Goal: Task Accomplishment & Management: Manage account settings

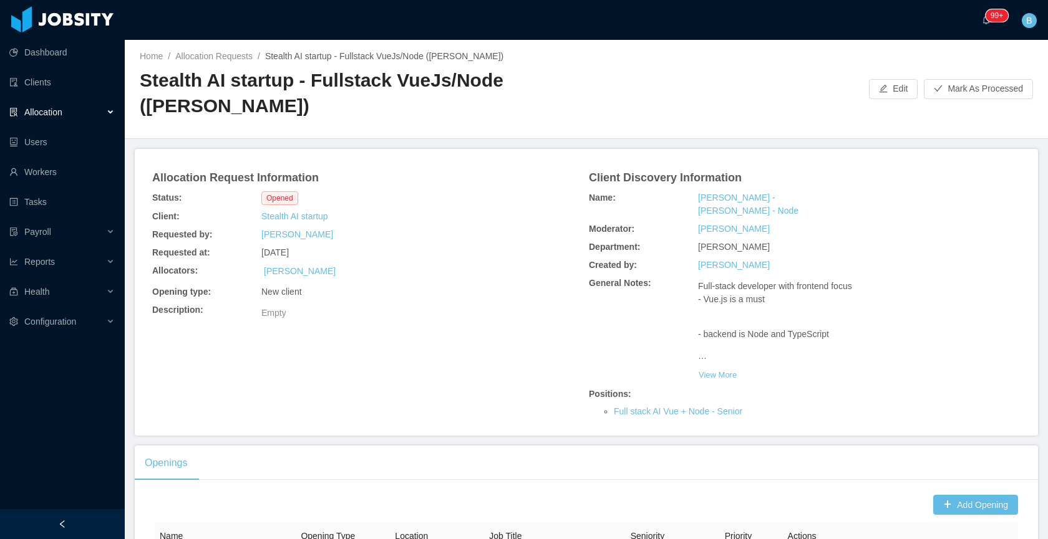
click at [696, 72] on div "Home / Allocation Requests / Stealth AI startup - Fullstack VueJs/Node (Erkang …" at bounding box center [586, 89] width 923 height 99
click at [1008, 184] on div "Client Discovery Information" at bounding box center [804, 176] width 436 height 25
click at [51, 127] on ul "Dashboard Clients Allocation Users Workers Tasks Payroll Reports Health Configu…" at bounding box center [62, 186] width 125 height 299
click at [55, 117] on span "Allocation" at bounding box center [43, 112] width 38 height 10
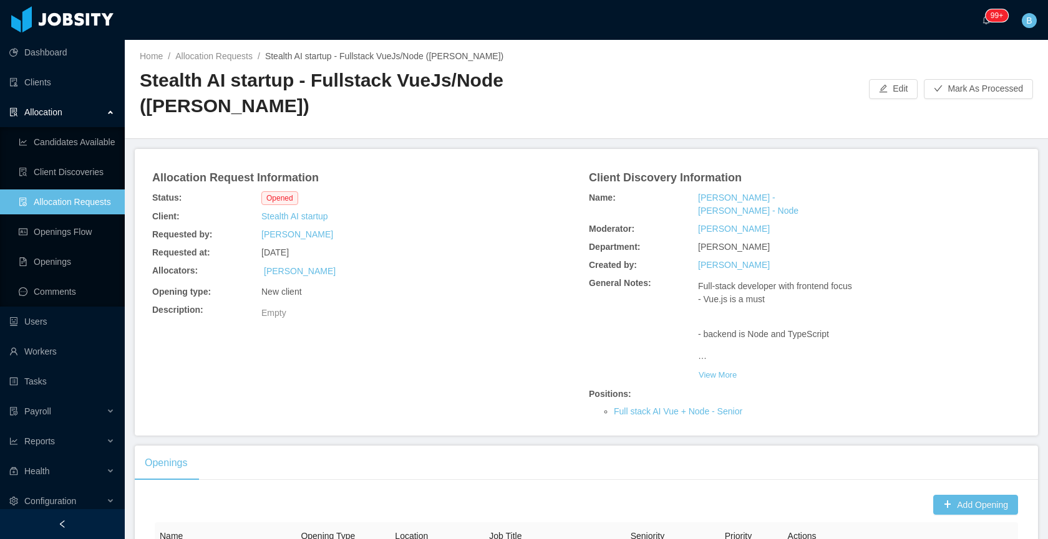
drag, startPoint x: 975, startPoint y: 183, endPoint x: 952, endPoint y: 211, distance: 36.4
click at [975, 183] on div "Client Discovery Information" at bounding box center [804, 176] width 436 height 25
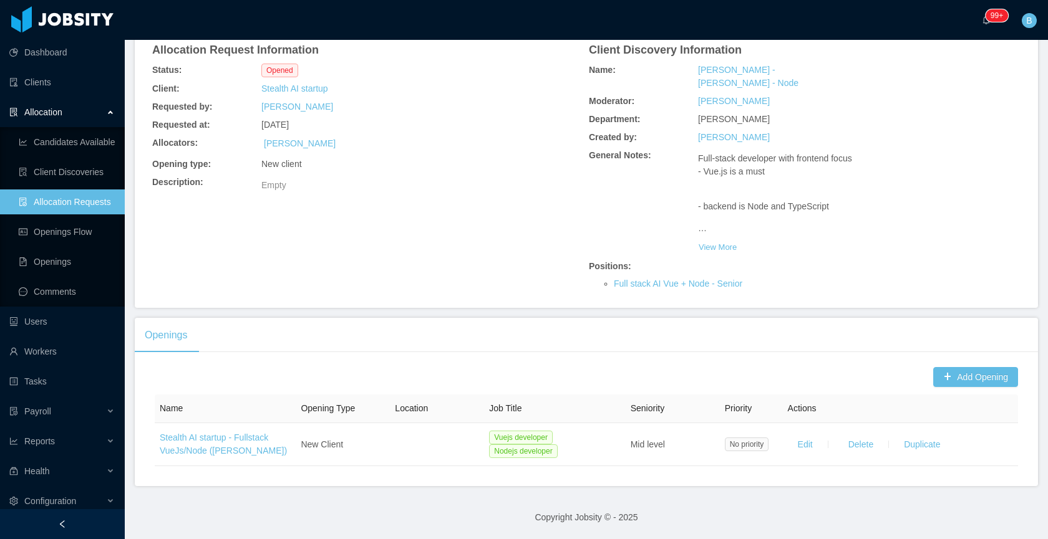
click at [311, 271] on div "Allocation Request Information Status: Opened Client: Stealth AI startup Reques…" at bounding box center [586, 164] width 873 height 257
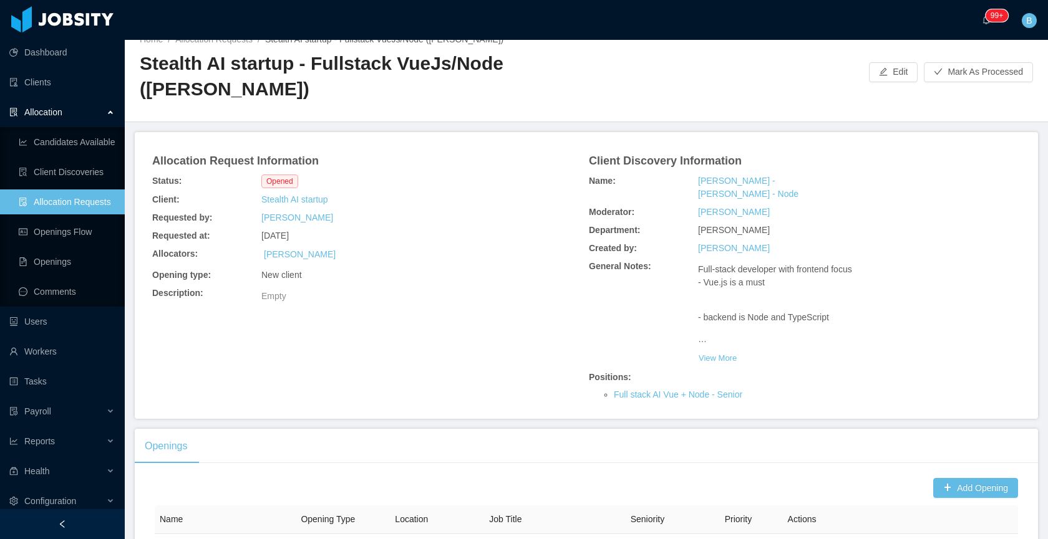
scroll to position [9, 0]
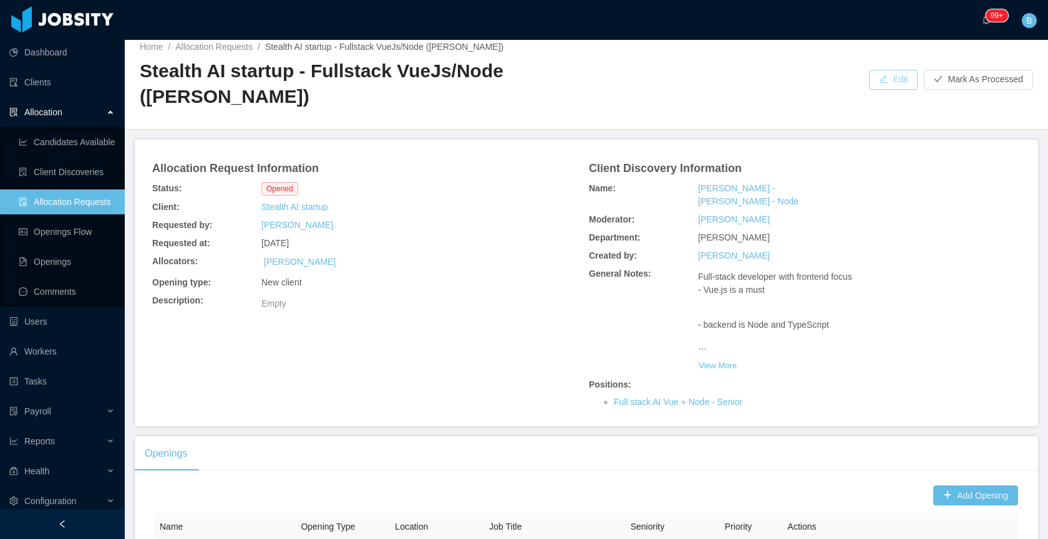
click at [869, 76] on button "Edit" at bounding box center [893, 80] width 49 height 20
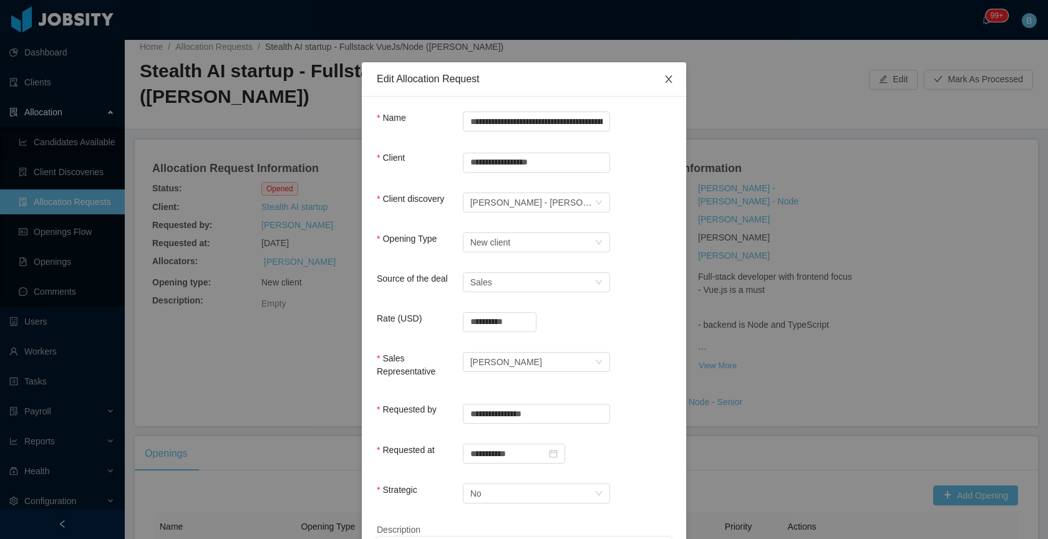
click at [665, 79] on icon "icon: close" at bounding box center [668, 79] width 10 height 10
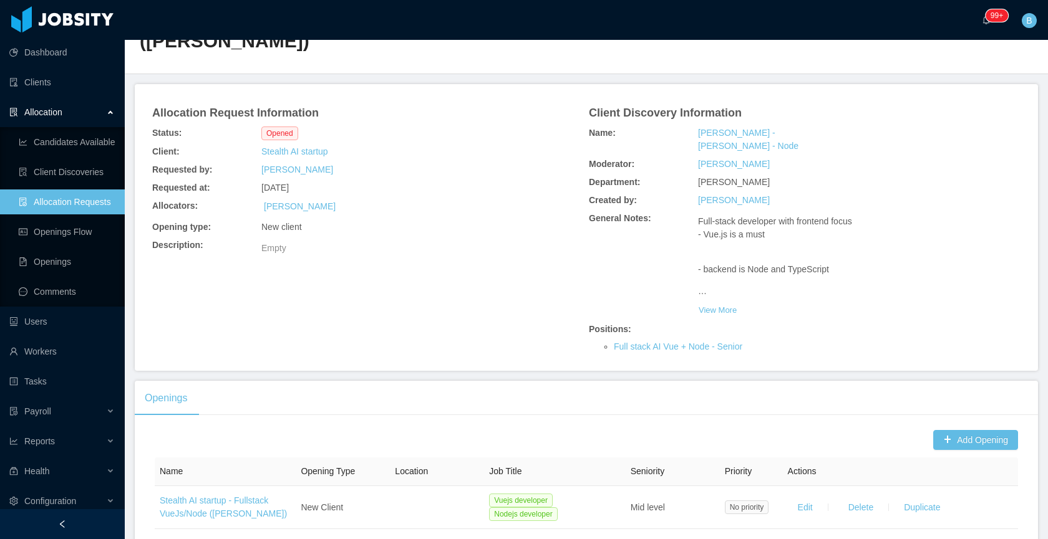
scroll to position [128, 0]
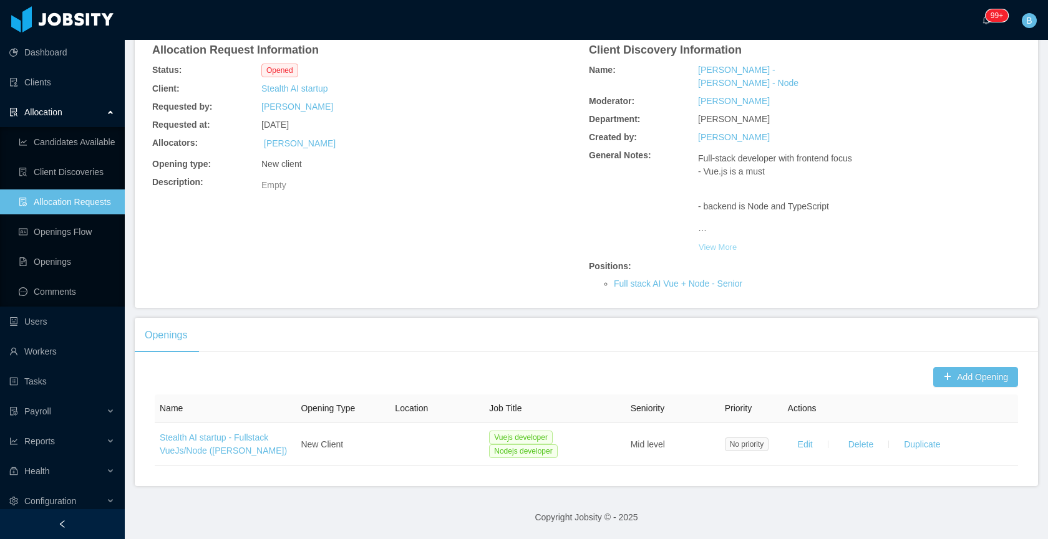
click at [707, 245] on button "View More" at bounding box center [717, 248] width 39 height 20
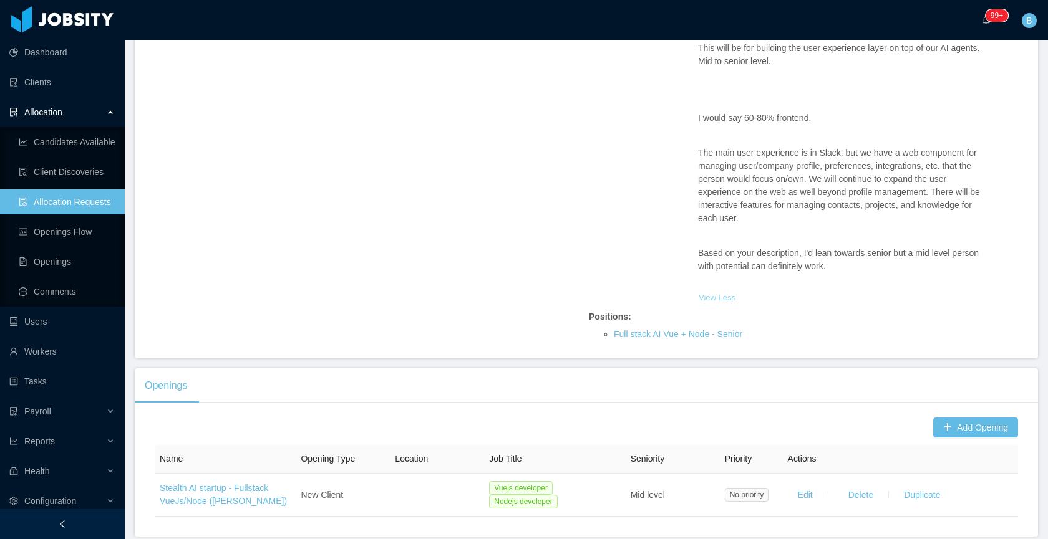
scroll to position [455, 0]
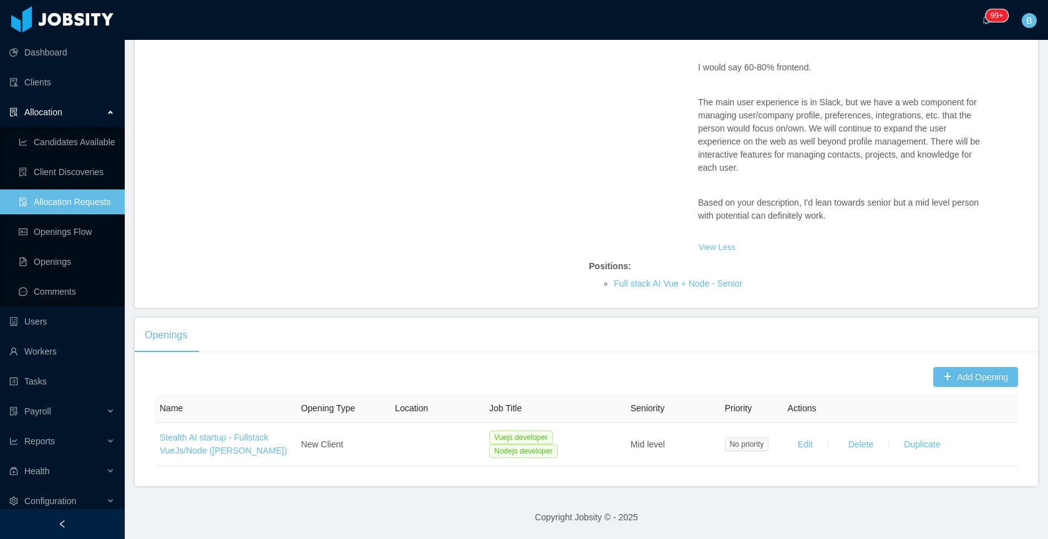
click at [291, 233] on div "Allocation Request Information Status: Opened Client: Stealth AI startup Reques…" at bounding box center [586, 1] width 873 height 584
click at [1026, 271] on div "Allocation Request Information Status: Opened Client: Stealth AI startup Reques…" at bounding box center [586, 1] width 903 height 614
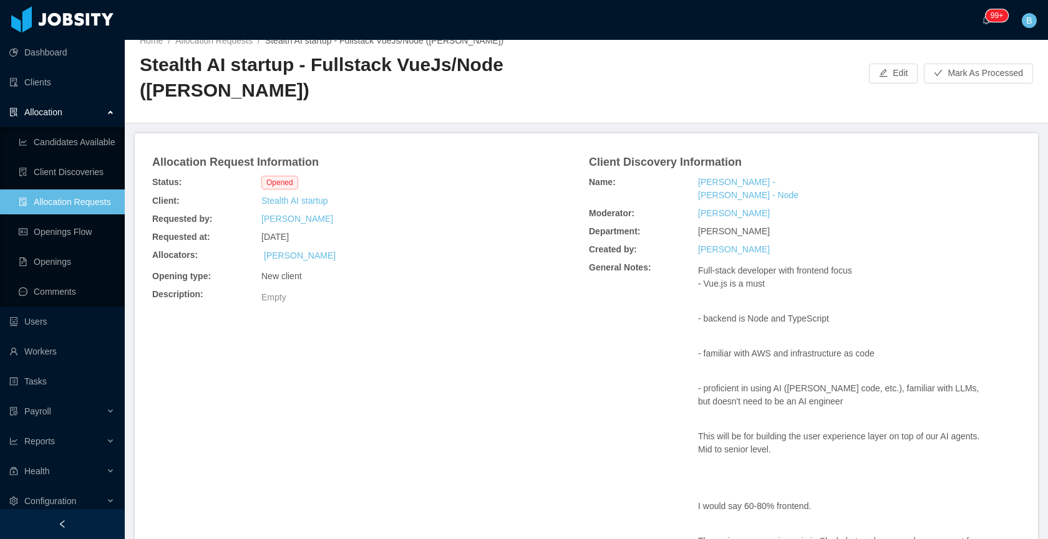
scroll to position [14, 0]
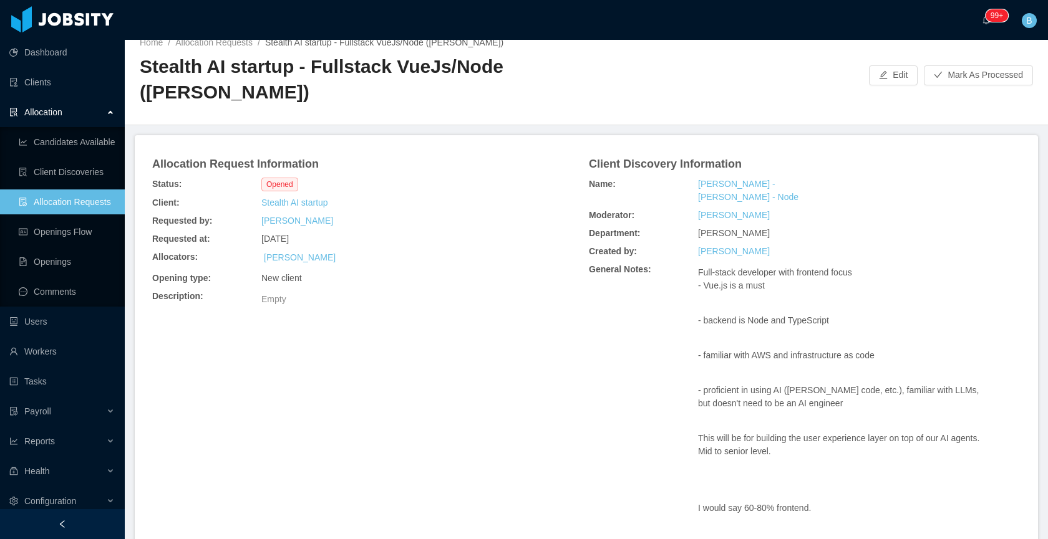
click at [628, 112] on div "Home / Allocation Requests / Stealth AI startup - Fullstack VueJs/Node (Erkang …" at bounding box center [586, 75] width 923 height 99
click at [43, 201] on link "Allocation Requests" at bounding box center [67, 202] width 96 height 25
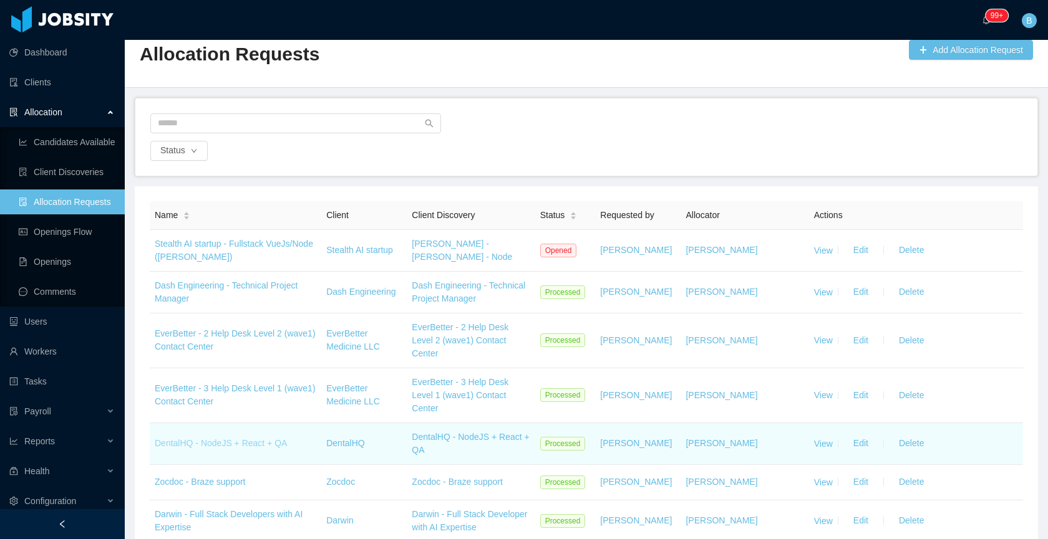
click at [190, 443] on link "DentalHQ - NodeJS + React + QA" at bounding box center [221, 443] width 132 height 10
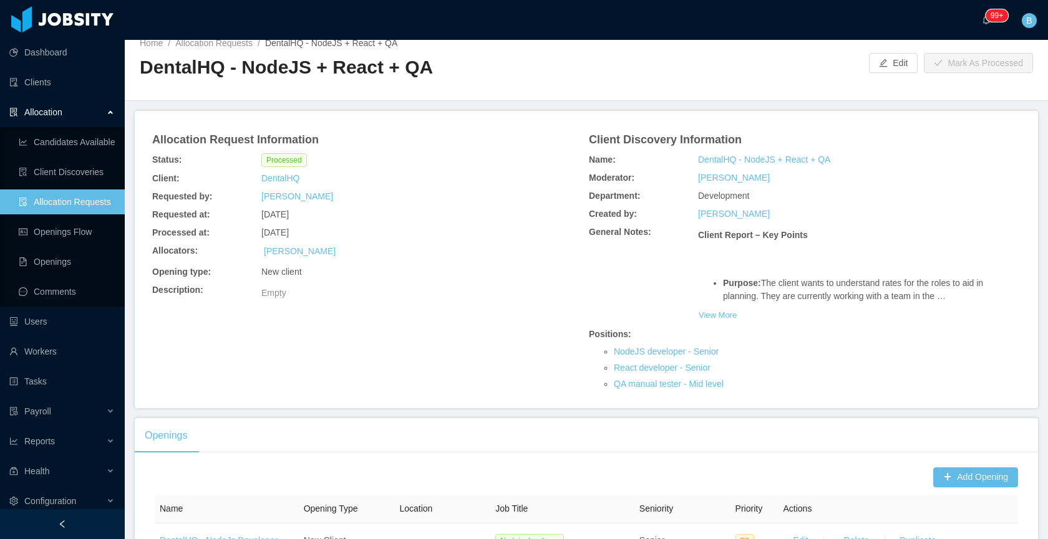
scroll to position [26, 0]
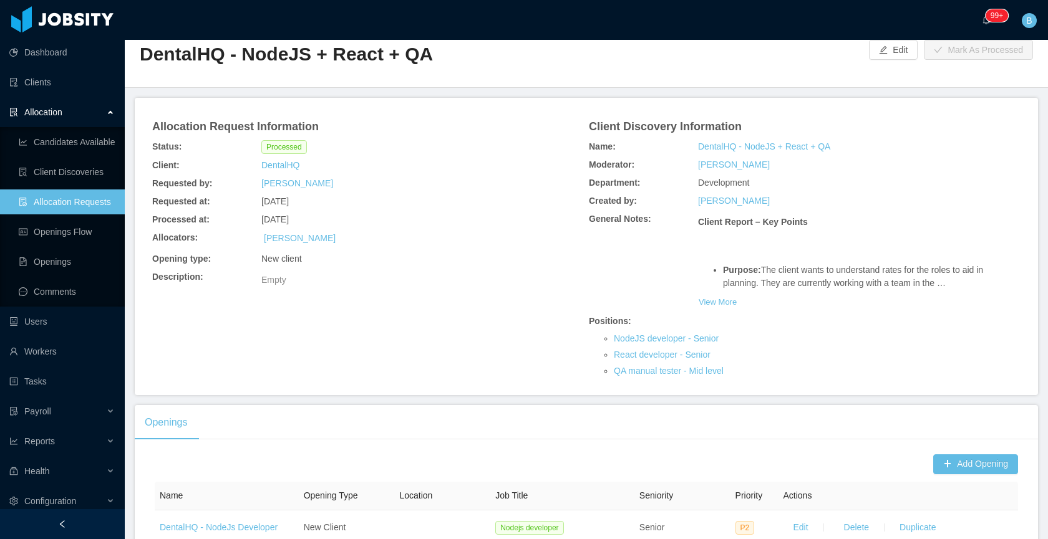
click at [855, 50] on div at bounding box center [727, 50] width 282 height 20
click at [869, 49] on button "Edit" at bounding box center [893, 50] width 49 height 20
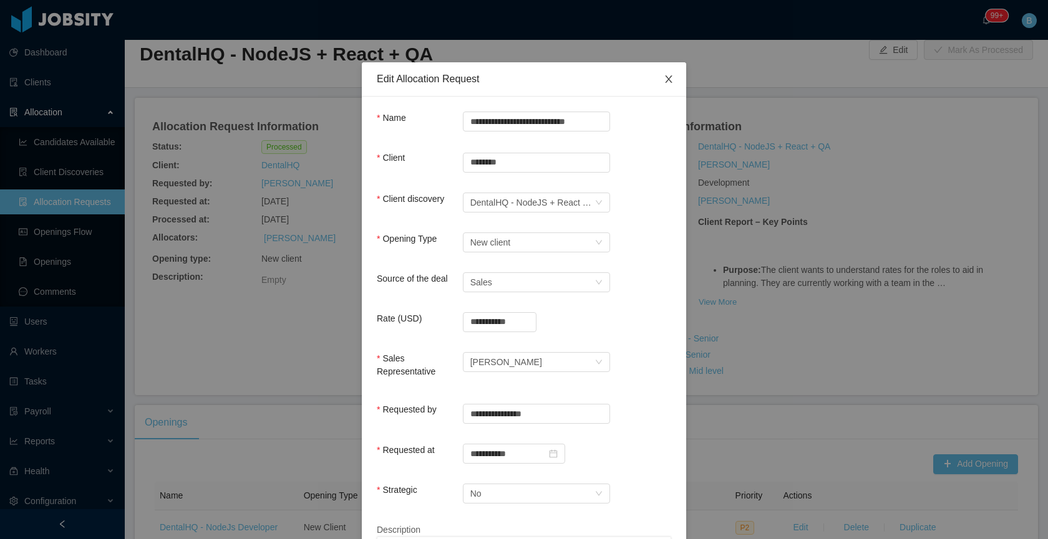
click at [667, 76] on icon "icon: close" at bounding box center [668, 78] width 7 height 7
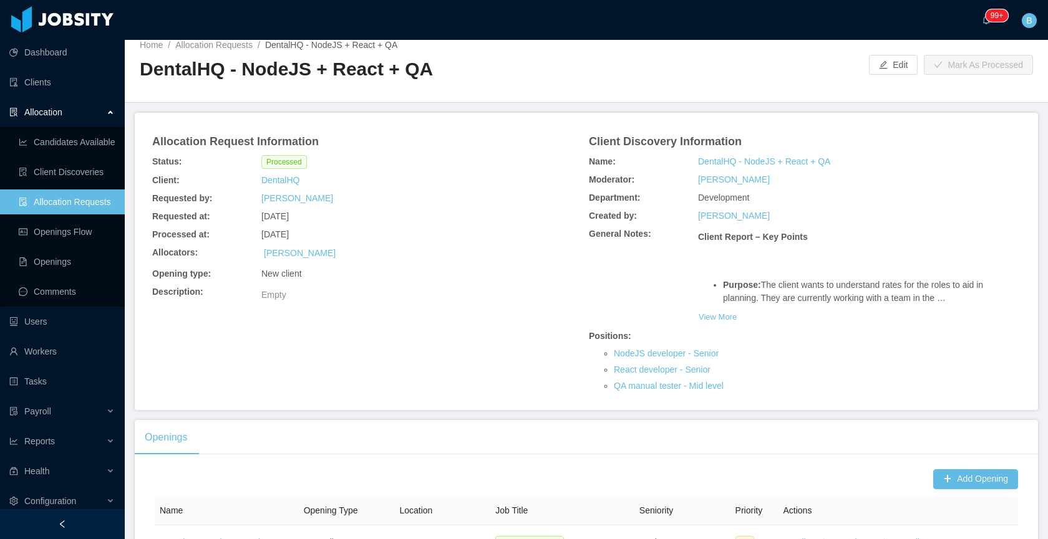
scroll to position [0, 0]
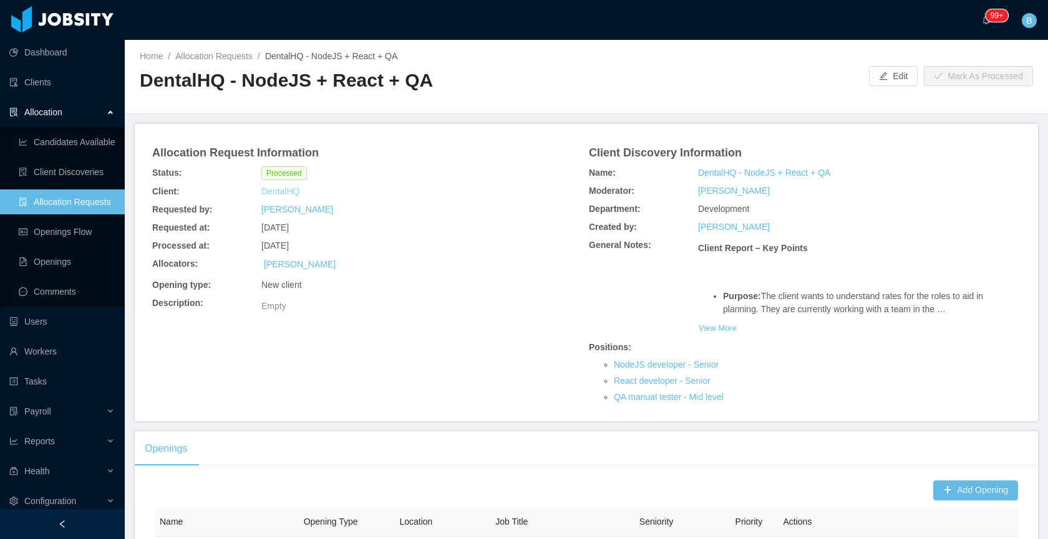
click at [294, 194] on link "DentalHQ" at bounding box center [280, 191] width 38 height 13
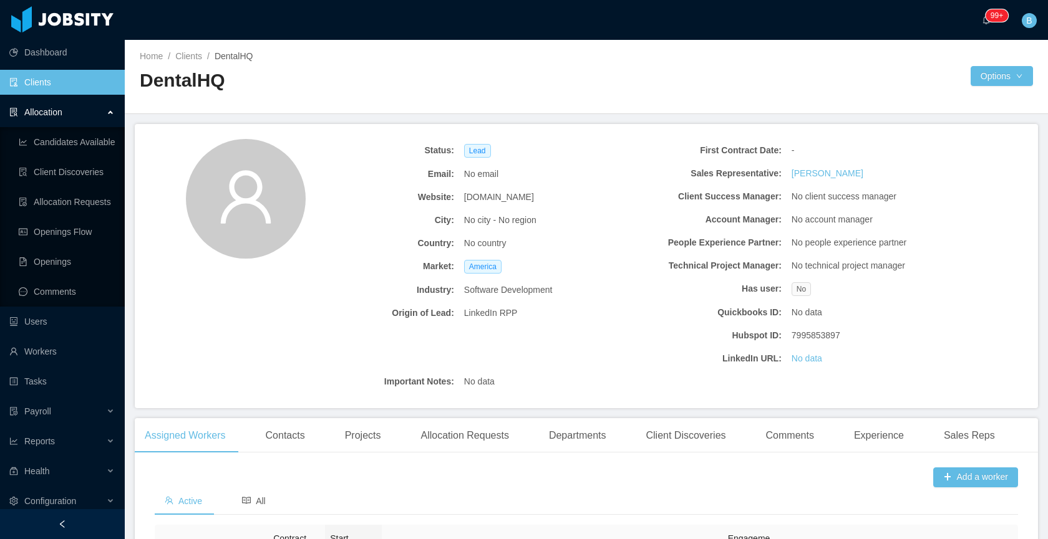
drag, startPoint x: 301, startPoint y: 438, endPoint x: 430, endPoint y: 406, distance: 133.7
click at [301, 438] on div "Contacts" at bounding box center [285, 435] width 59 height 35
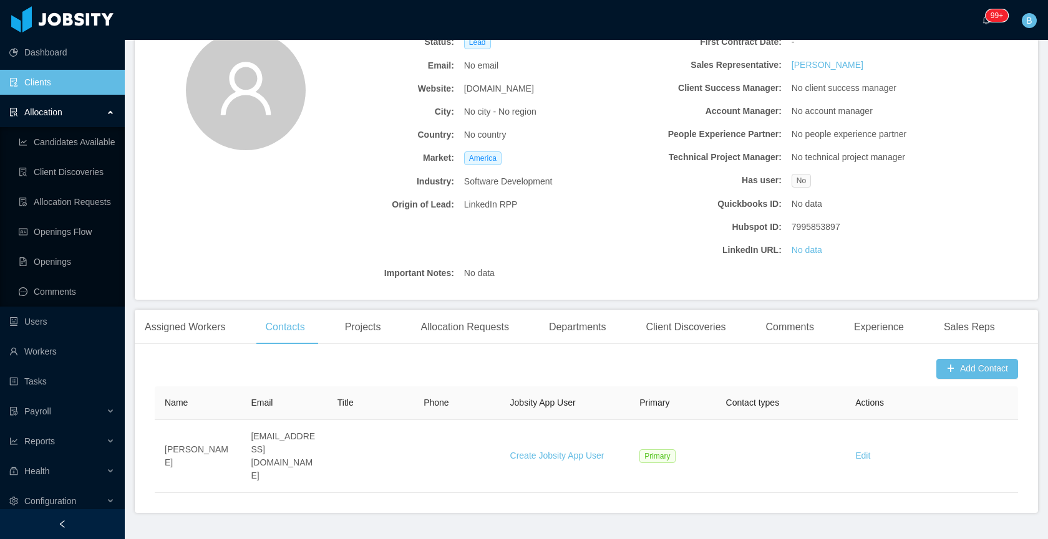
click at [266, 275] on div "Status: Lead Email: No email Website: dentalhq.com City: No city - No region Co…" at bounding box center [586, 158] width 903 height 284
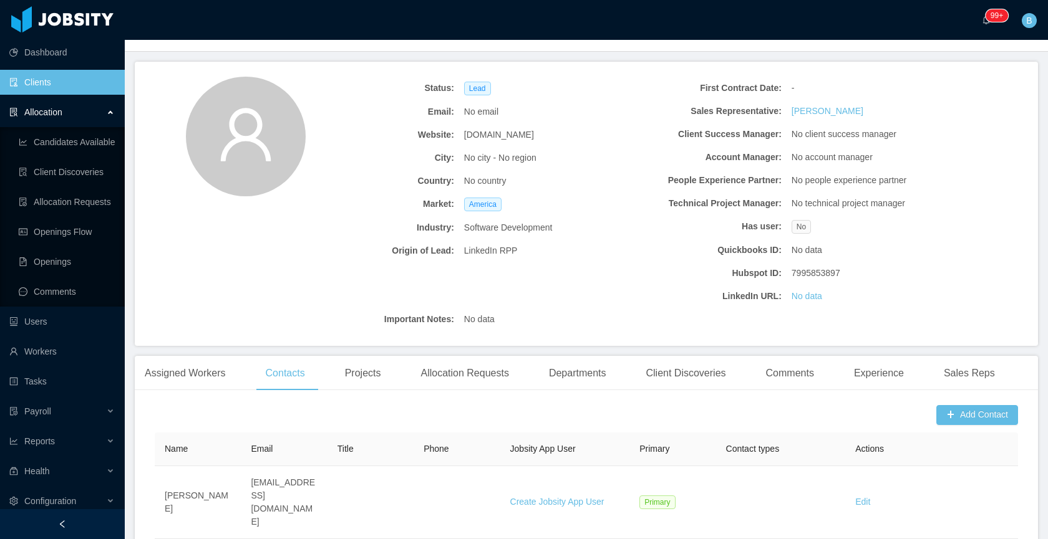
scroll to position [1, 0]
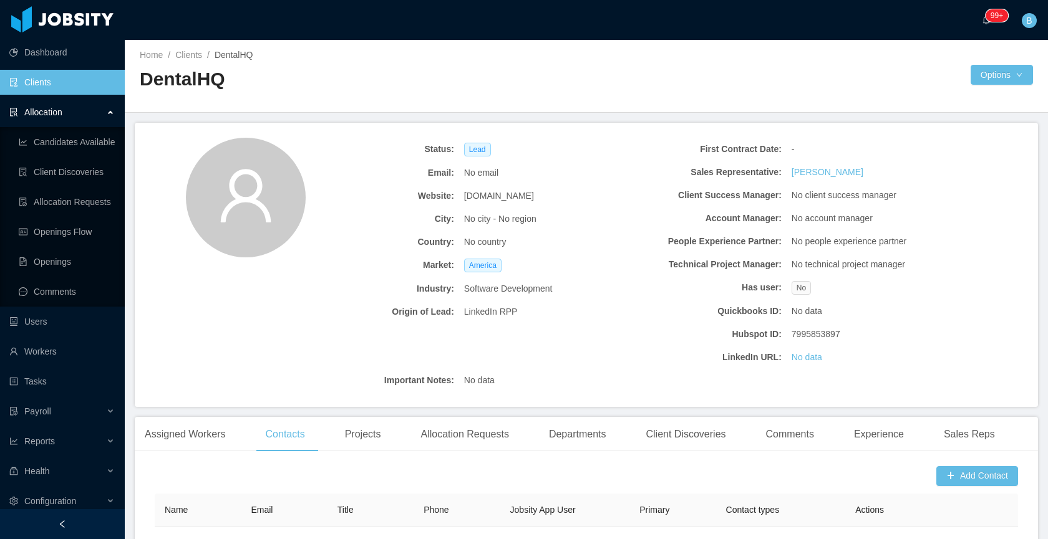
click at [484, 113] on main "Home / Clients / DentalHQ / DentalHQ Options Status: Lead Email: No email Websi…" at bounding box center [586, 288] width 923 height 499
click at [1011, 78] on button "Options" at bounding box center [1001, 75] width 62 height 20
drag, startPoint x: 1014, startPoint y: 74, endPoint x: 976, endPoint y: 100, distance: 46.5
click at [1014, 74] on button "Options" at bounding box center [1001, 75] width 62 height 20
click at [922, 107] on button "Edit" at bounding box center [911, 103] width 35 height 20
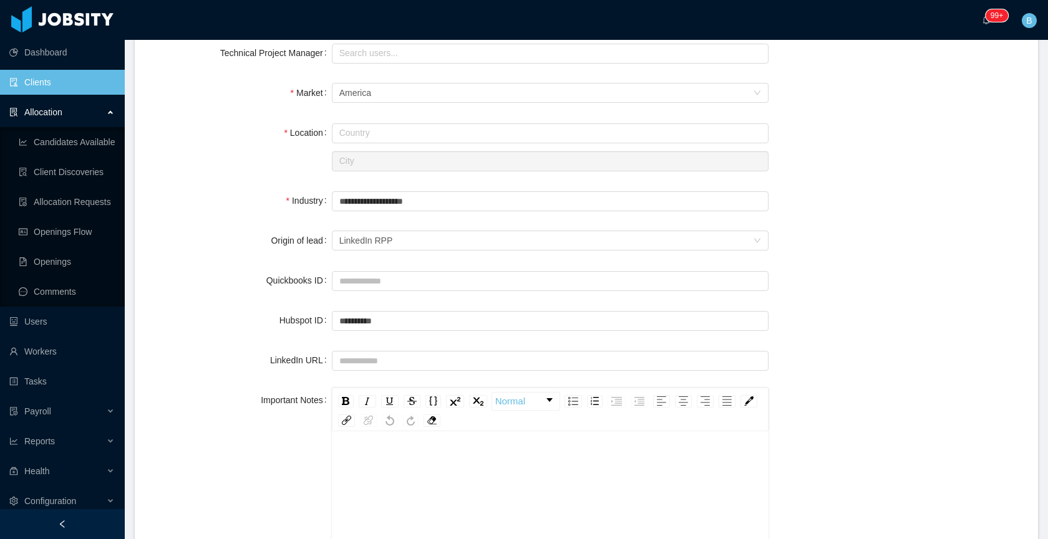
scroll to position [515, 0]
click at [428, 241] on div "LinkedIn RPP" at bounding box center [545, 237] width 413 height 19
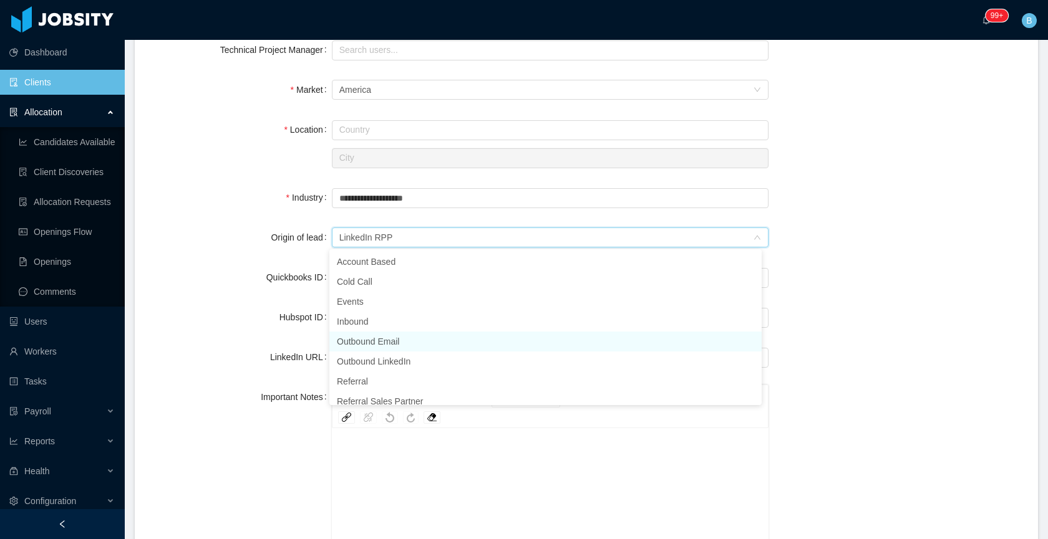
scroll to position [29, 0]
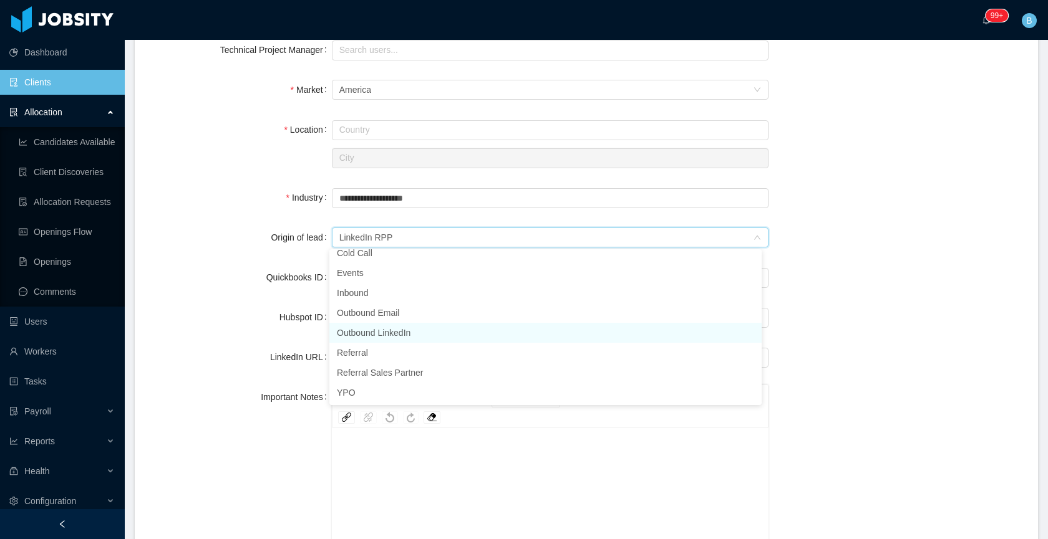
click at [423, 334] on li "Outbound LinkedIn" at bounding box center [545, 333] width 432 height 20
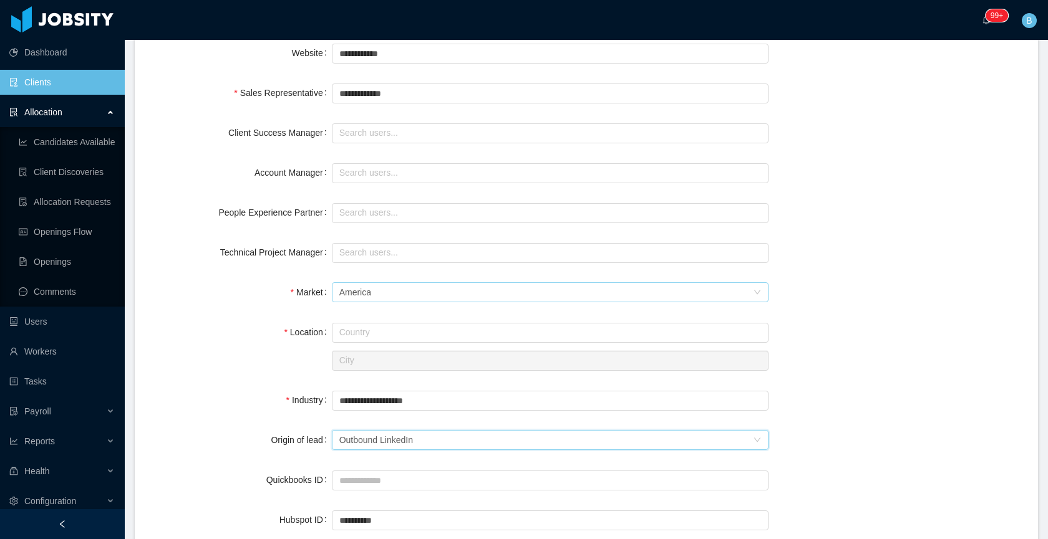
scroll to position [320, 0]
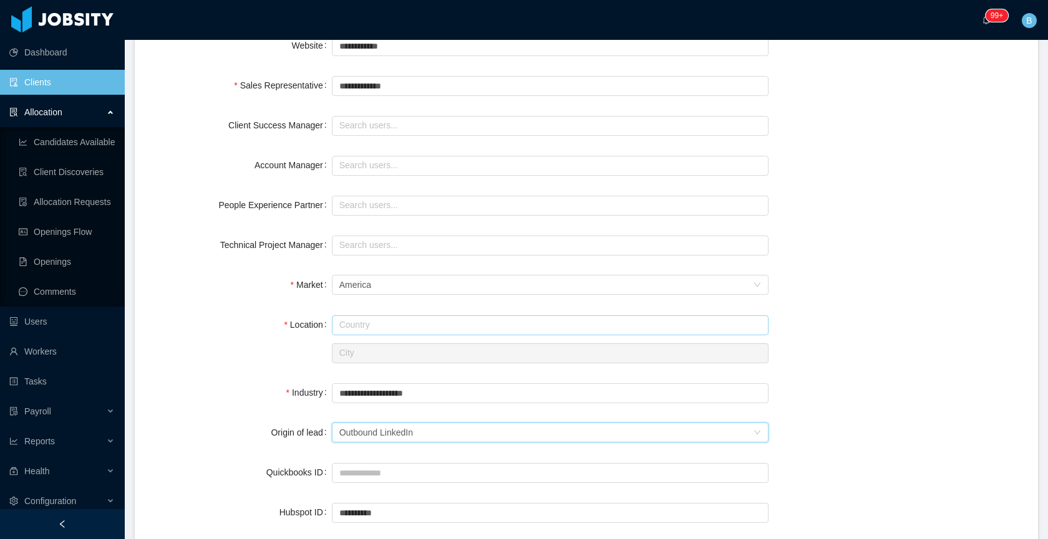
click at [381, 324] on input "text" at bounding box center [550, 326] width 436 height 20
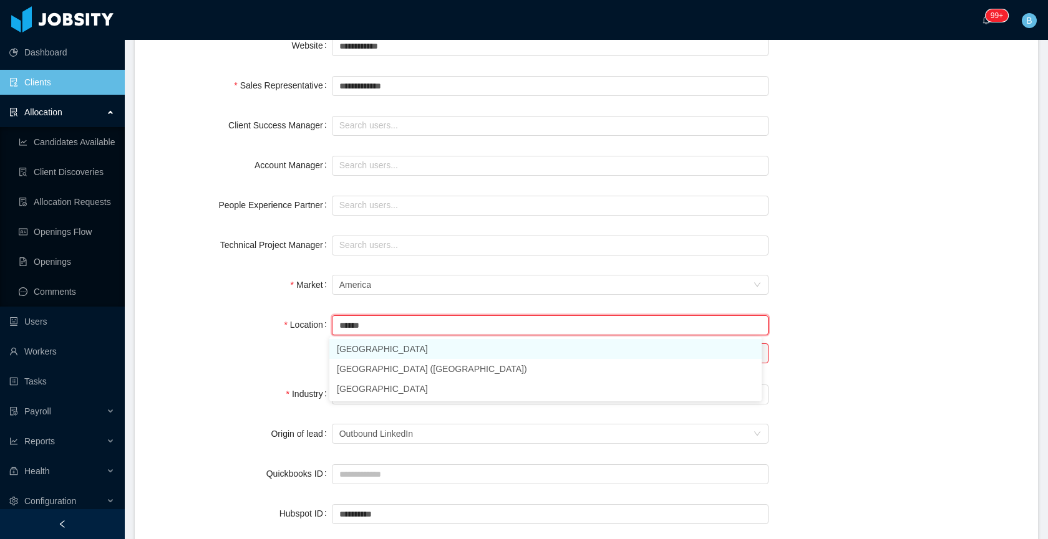
click at [376, 345] on li "United Arab Emirates" at bounding box center [545, 349] width 432 height 20
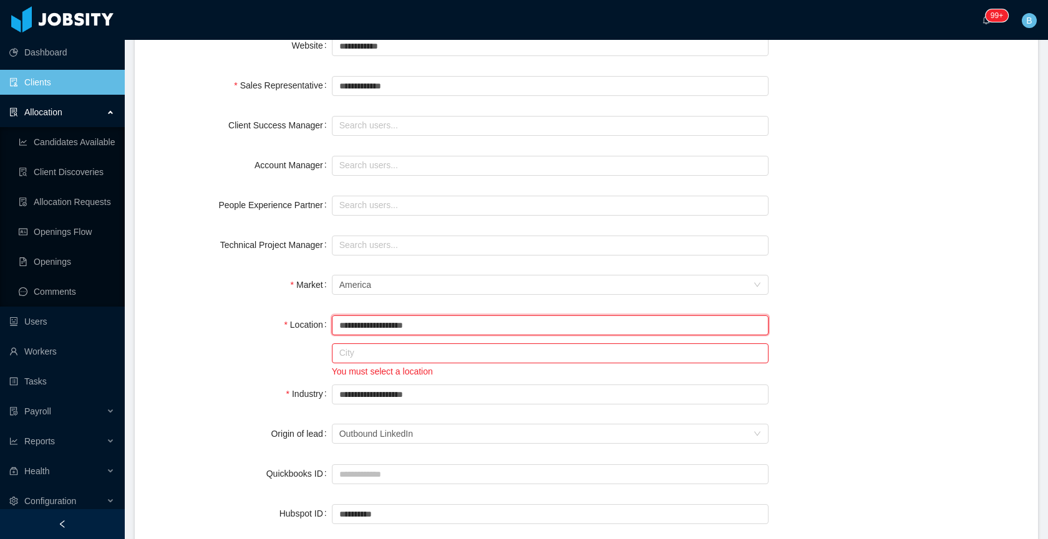
drag, startPoint x: 438, startPoint y: 319, endPoint x: 317, endPoint y: 319, distance: 121.6
click at [317, 319] on div "**********" at bounding box center [586, 345] width 873 height 66
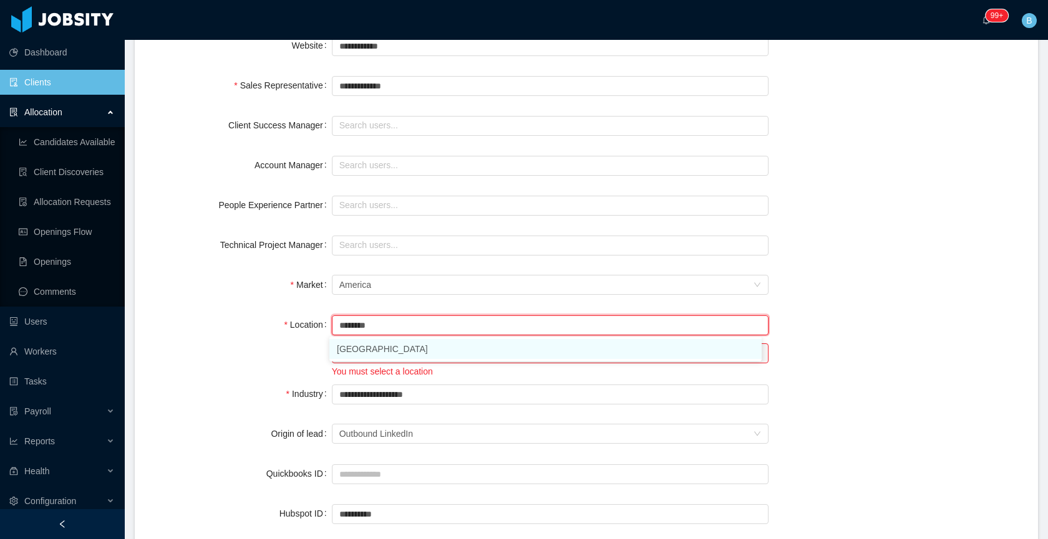
click at [374, 347] on li "United States of America" at bounding box center [545, 349] width 432 height 20
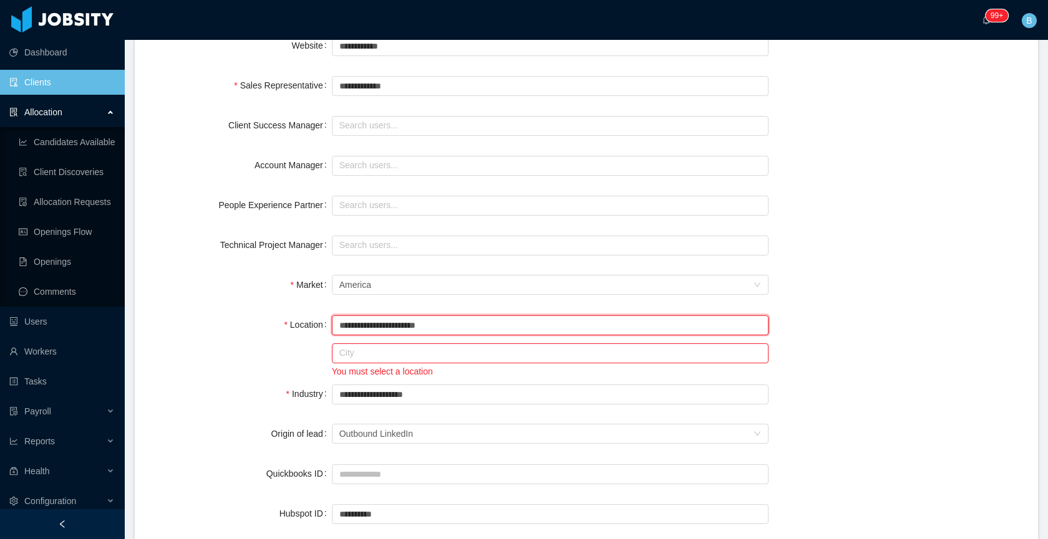
type input "**********"
click at [213, 355] on div "**********" at bounding box center [586, 345] width 873 height 66
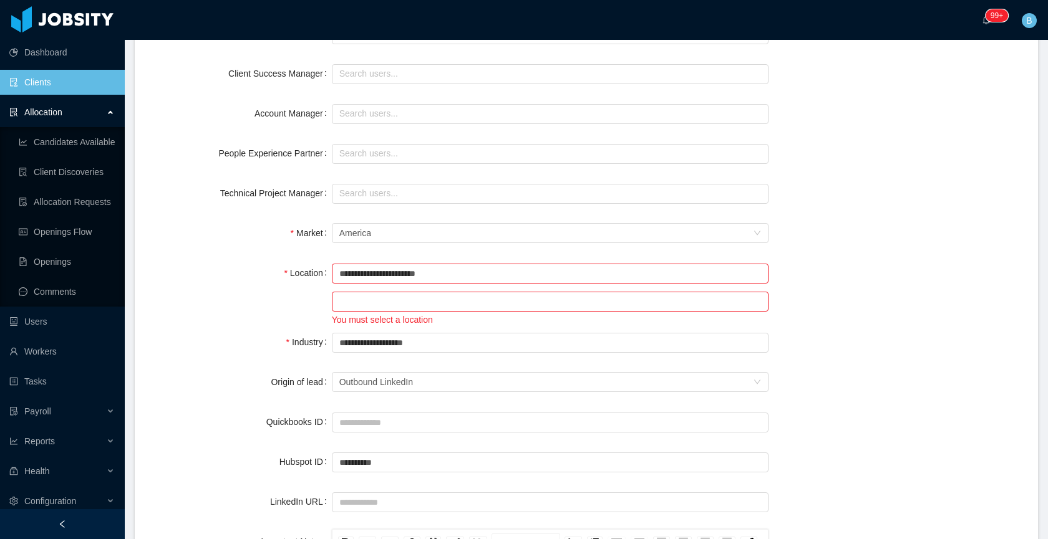
scroll to position [375, 0]
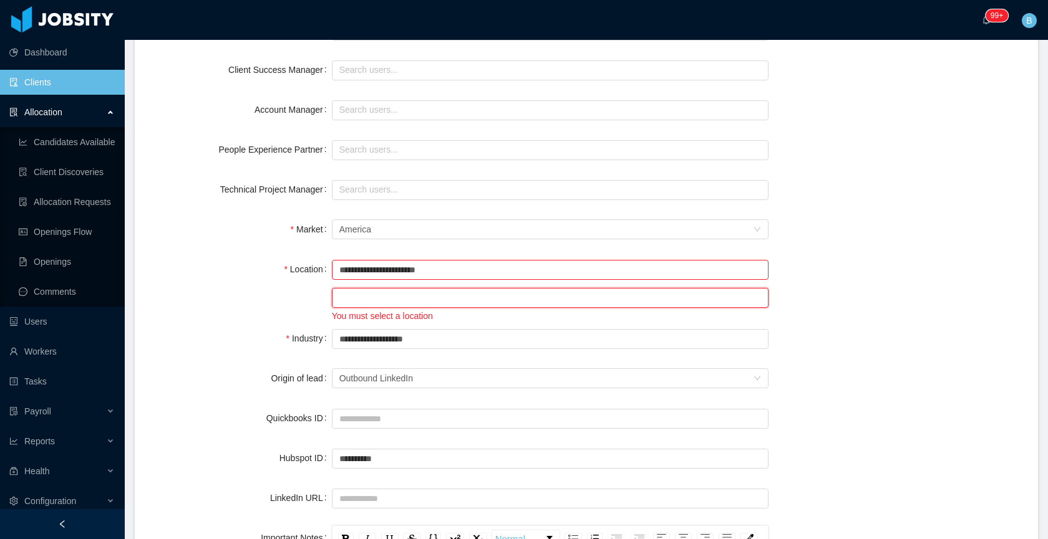
click at [391, 293] on input "text" at bounding box center [550, 298] width 436 height 20
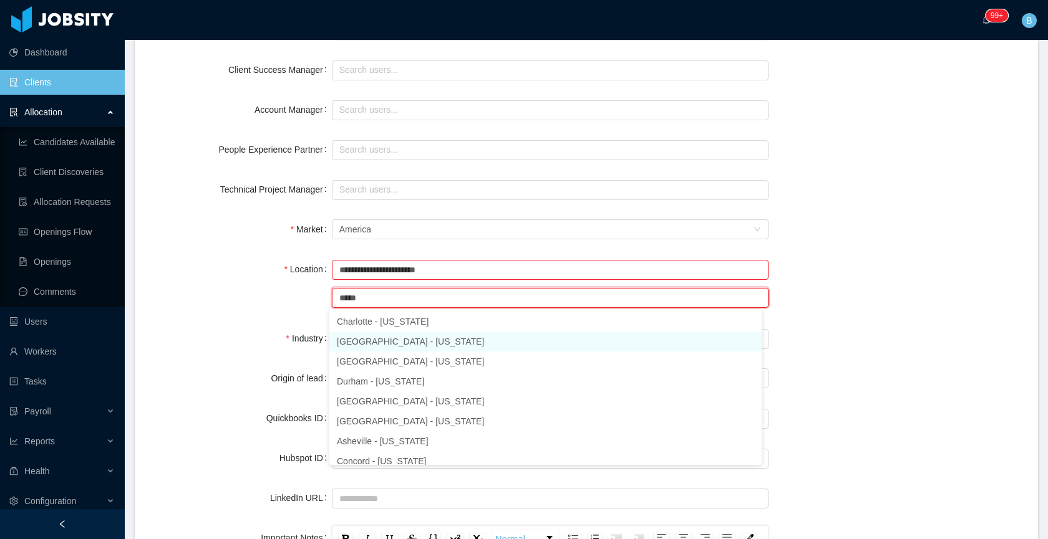
click at [372, 339] on li "Raleigh - North Carolina" at bounding box center [545, 342] width 432 height 20
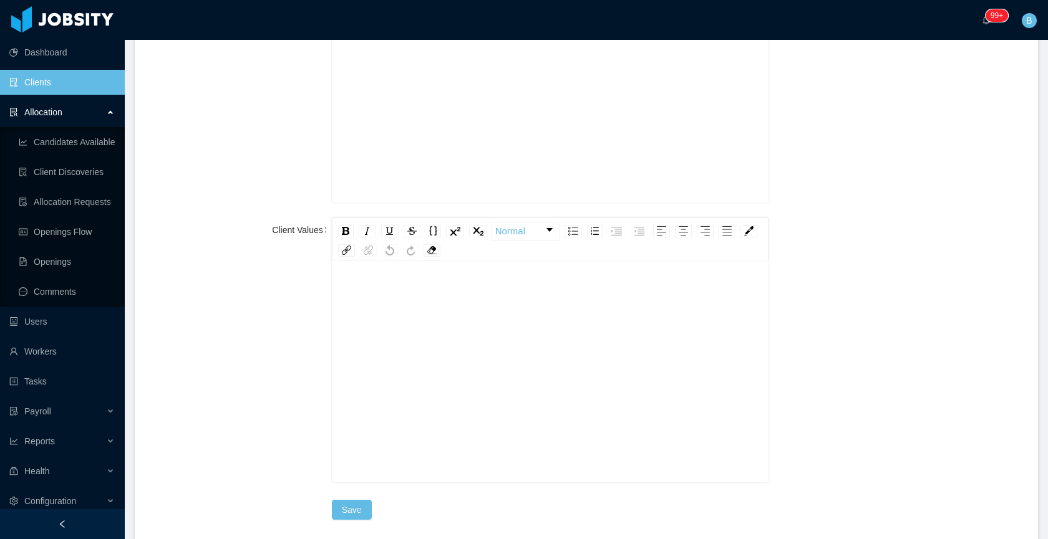
scroll to position [1412, 0]
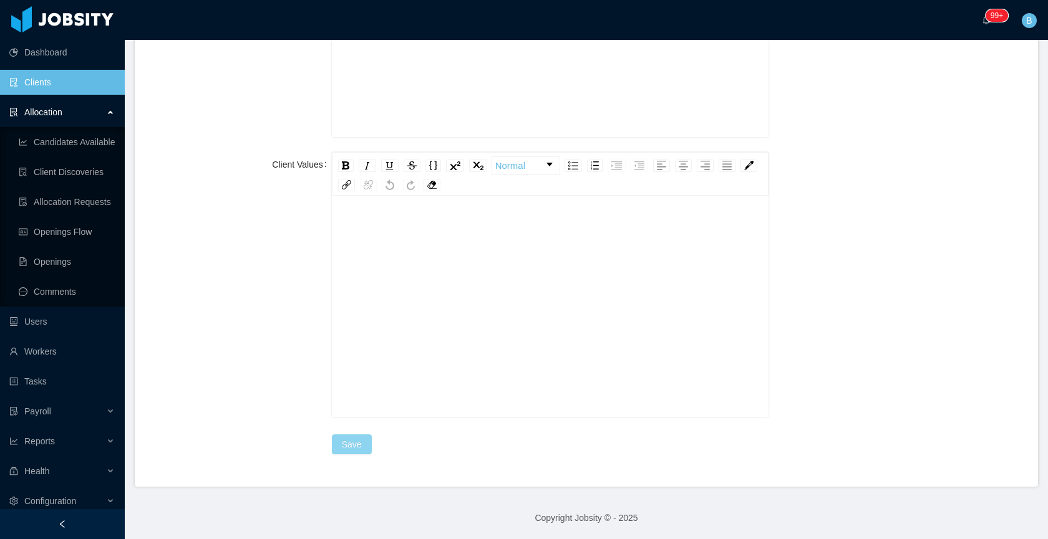
type input "*******"
click at [343, 445] on button "Save" at bounding box center [352, 445] width 40 height 20
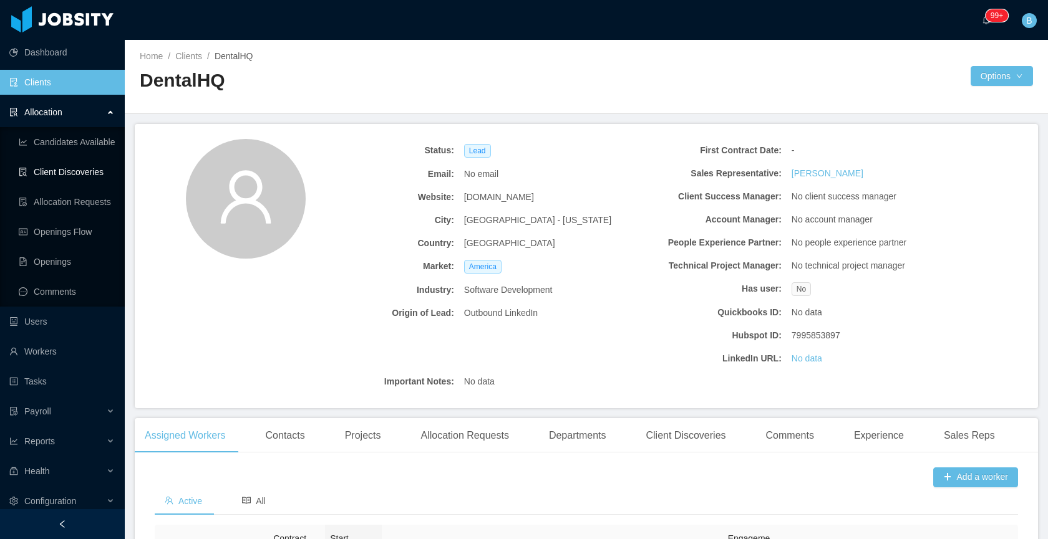
click at [63, 171] on link "Client Discoveries" at bounding box center [67, 172] width 96 height 25
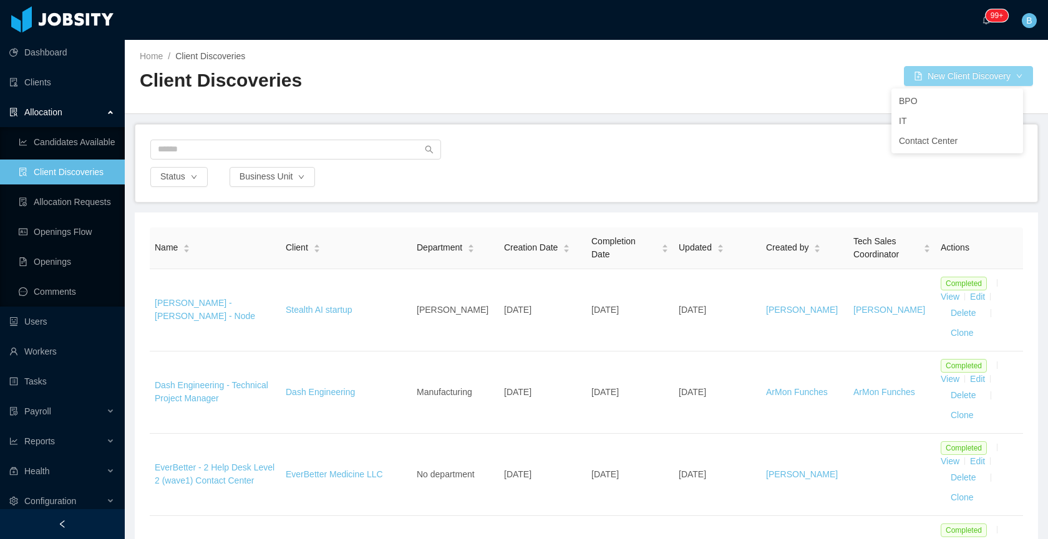
click at [967, 70] on button "New Client Discovery" at bounding box center [968, 76] width 129 height 20
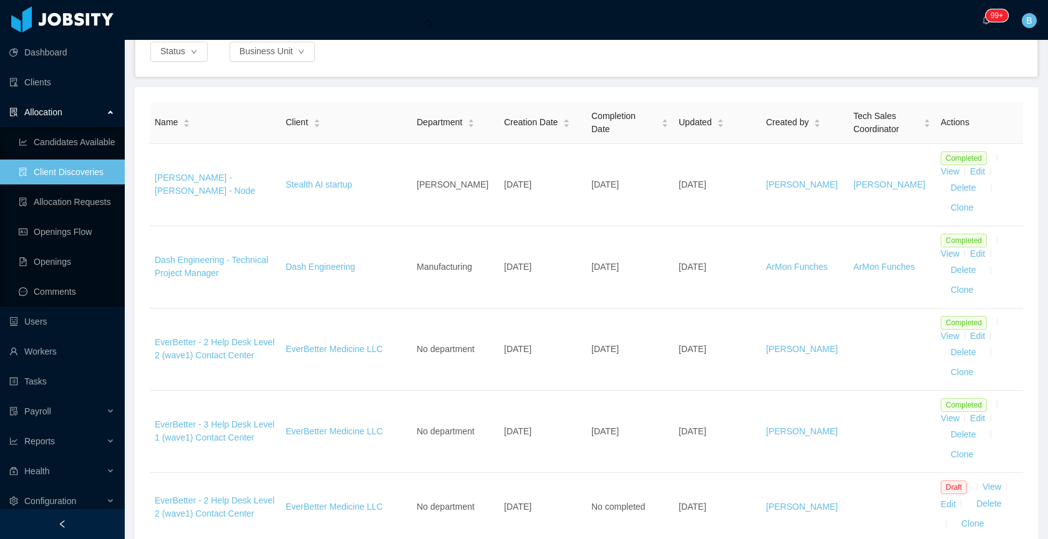
scroll to position [154, 0]
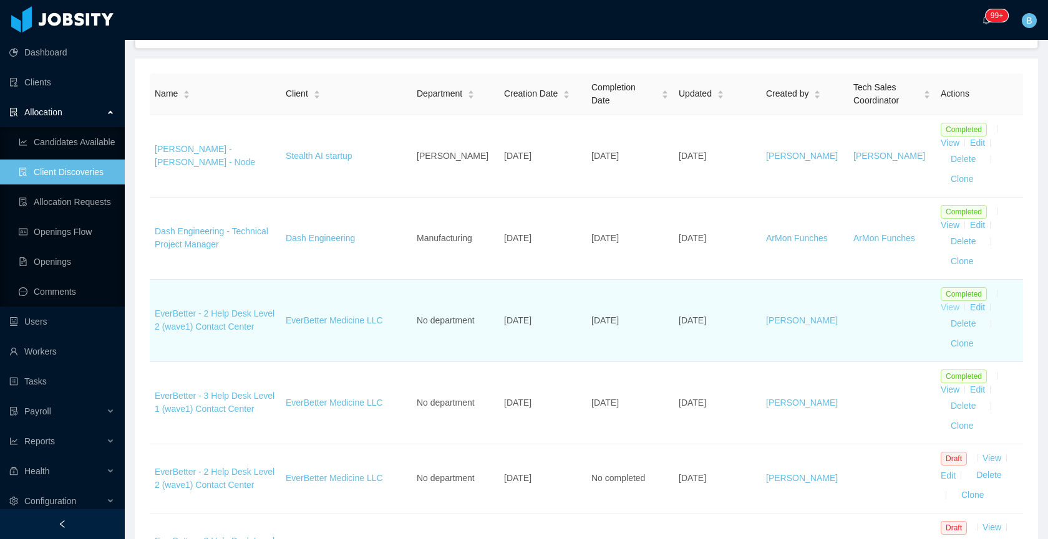
click at [940, 309] on link "View" at bounding box center [949, 307] width 19 height 10
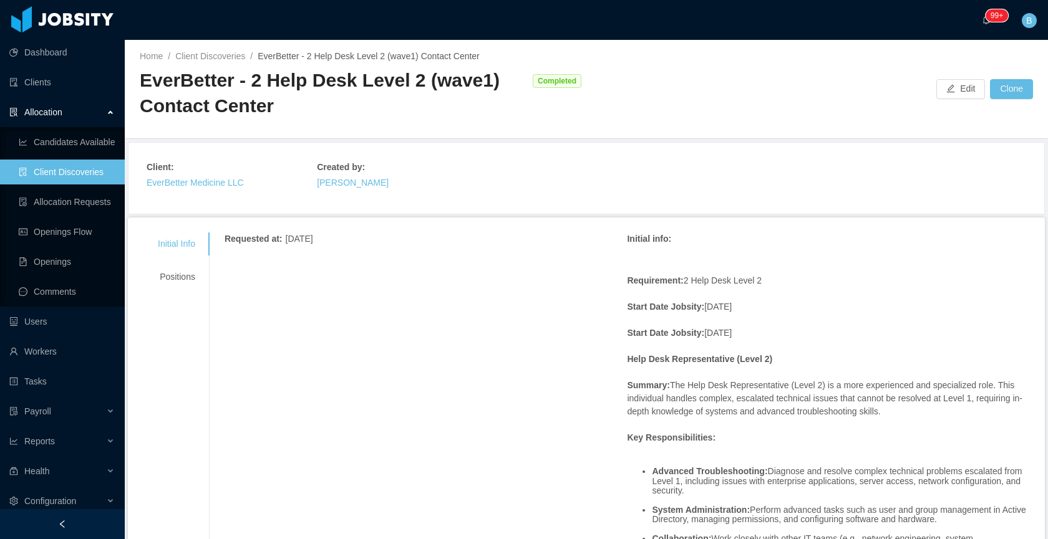
click at [205, 62] on div "Home / Client Discoveries / EverBetter - 2 Help Desk Level 2 (wave1) Contact Ce…" at bounding box center [363, 56] width 446 height 13
click at [208, 54] on link "Client Discoveries" at bounding box center [210, 56] width 70 height 10
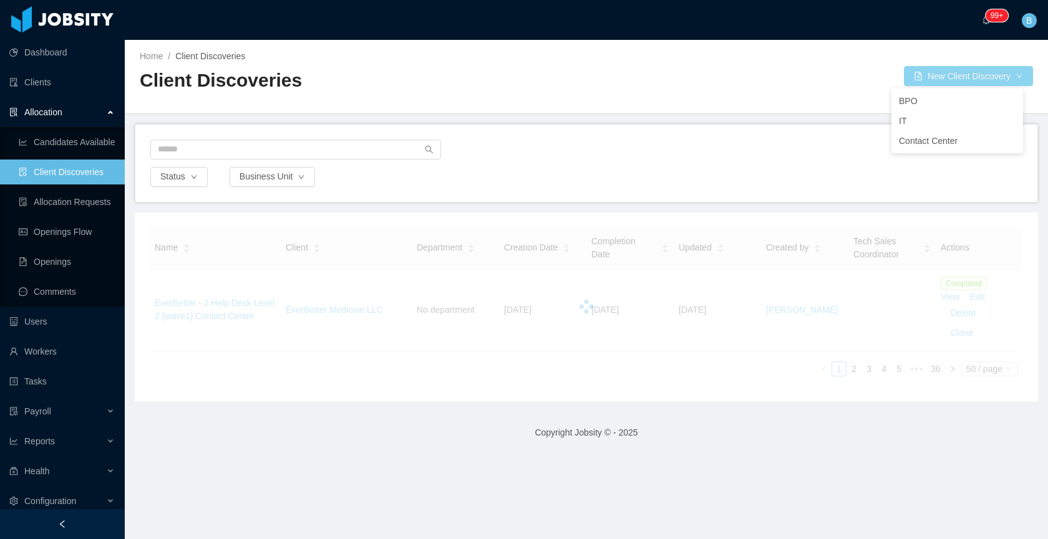
click at [953, 81] on button "New Client Discovery" at bounding box center [968, 76] width 129 height 20
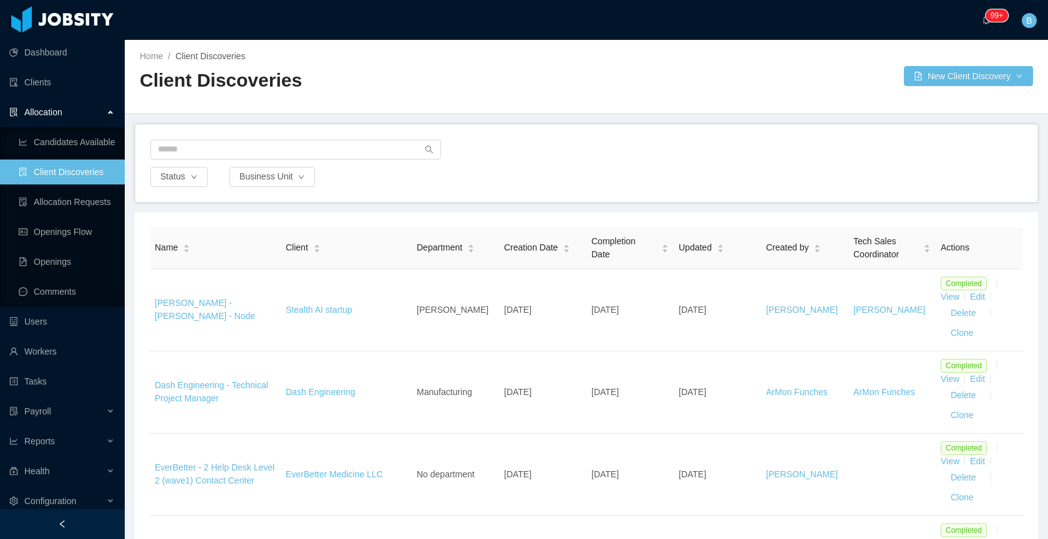
click at [807, 152] on div at bounding box center [586, 153] width 872 height 27
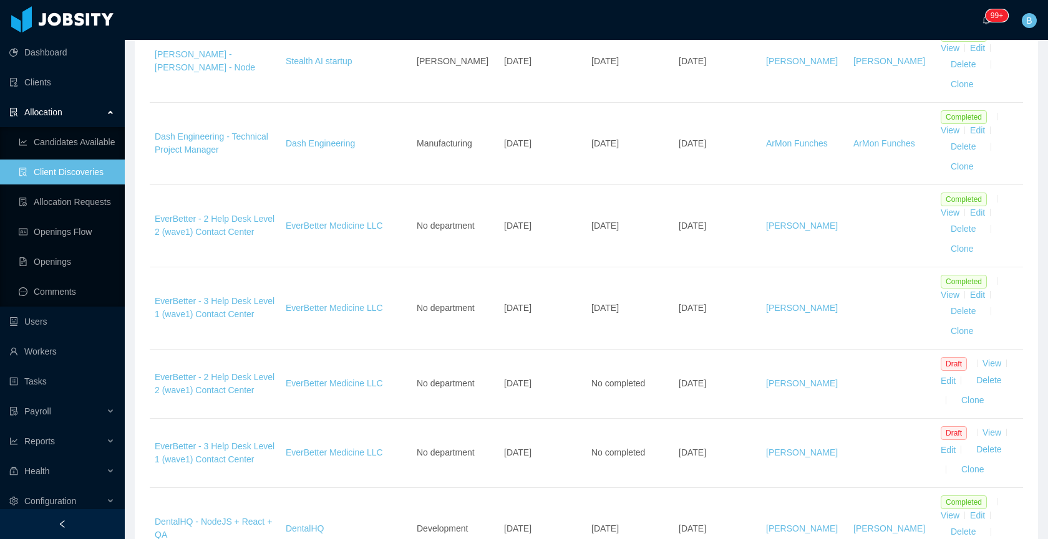
scroll to position [259, 0]
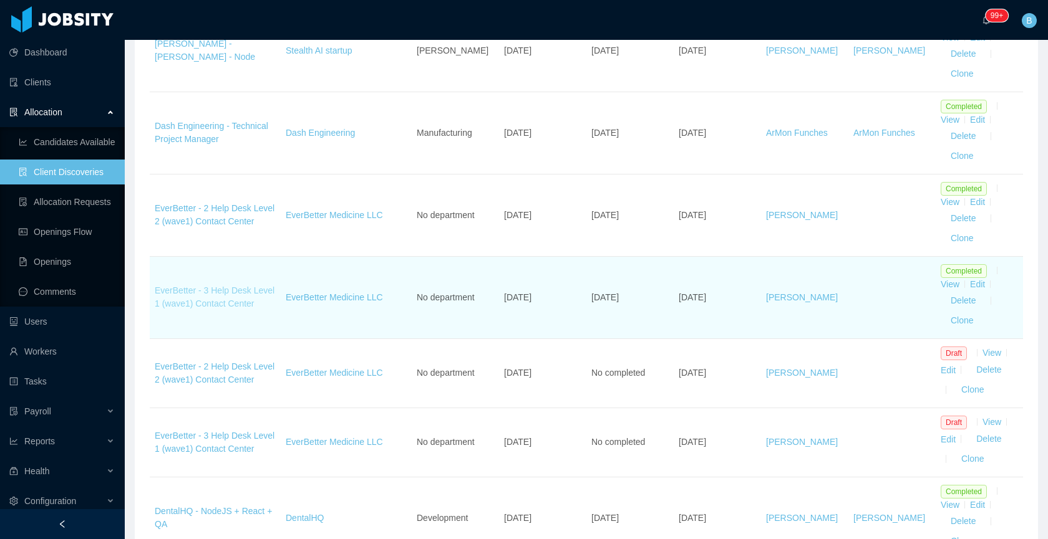
click at [195, 286] on link "EverBetter - 3 Help Desk Level 1 (wave1) Contact Center" at bounding box center [215, 297] width 120 height 23
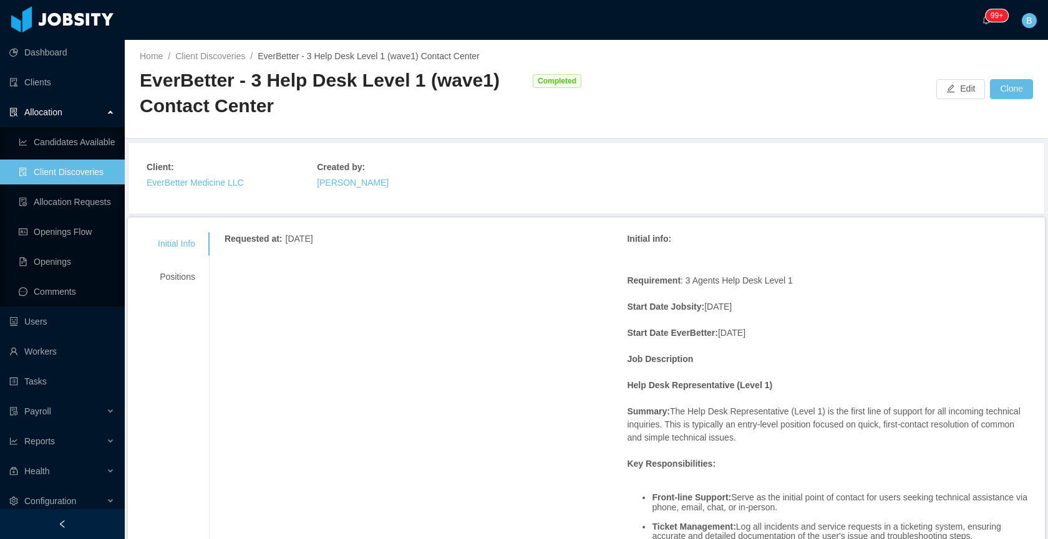
click at [188, 278] on div "Positions" at bounding box center [176, 277] width 67 height 23
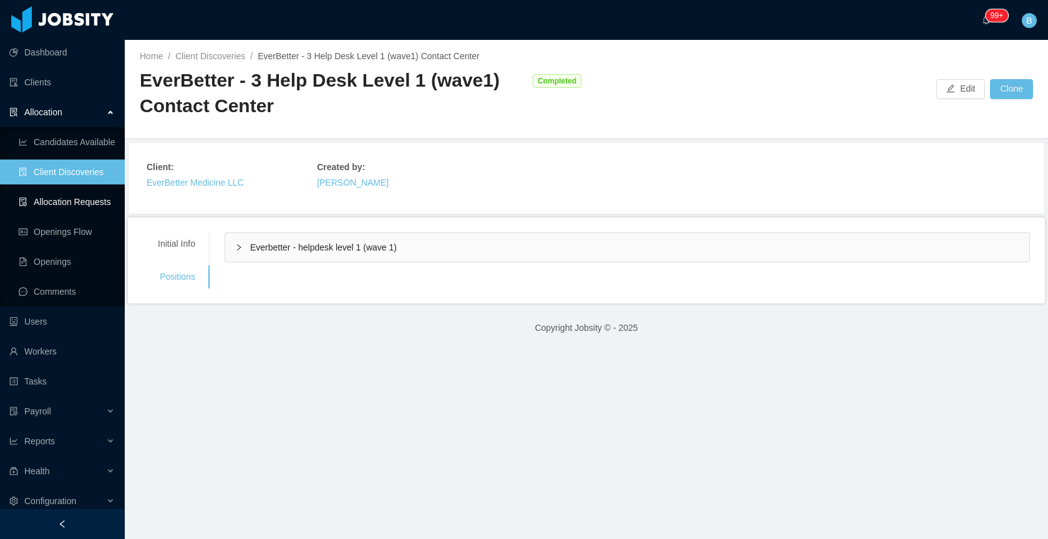
click at [54, 193] on link "Allocation Requests" at bounding box center [67, 202] width 96 height 25
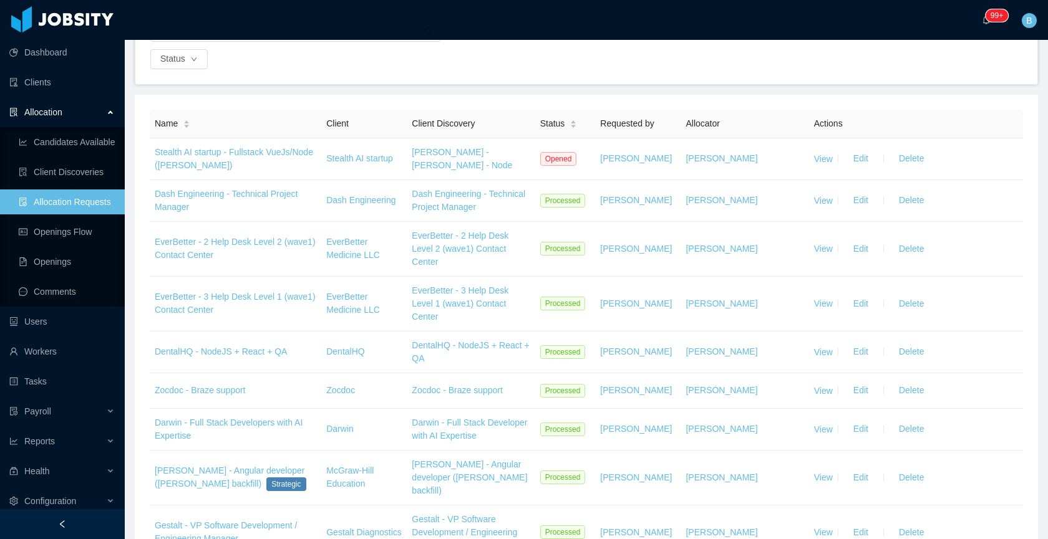
scroll to position [125, 0]
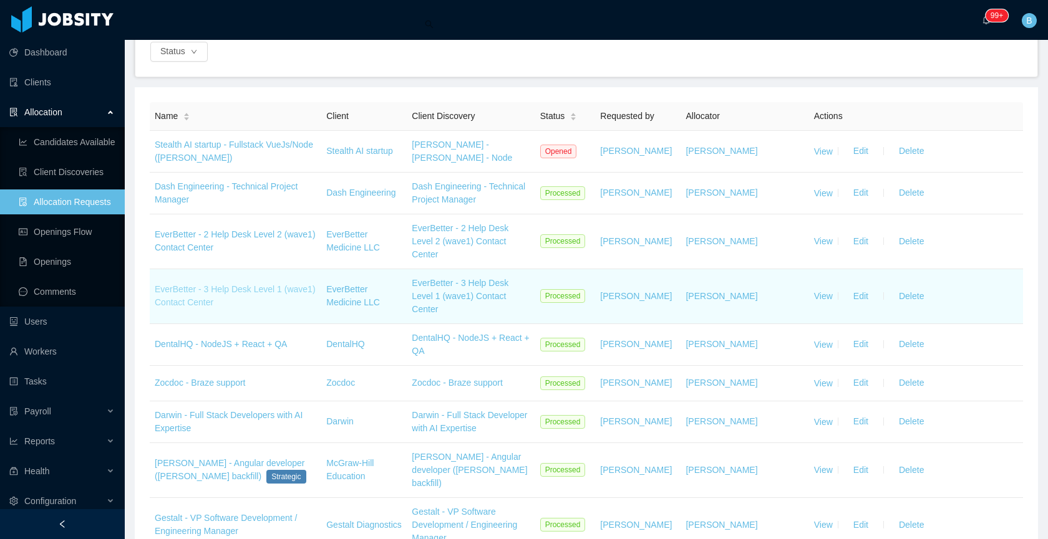
click at [213, 304] on link "EverBetter - 3 Help Desk Level 1 (wave1) Contact Center" at bounding box center [235, 295] width 161 height 23
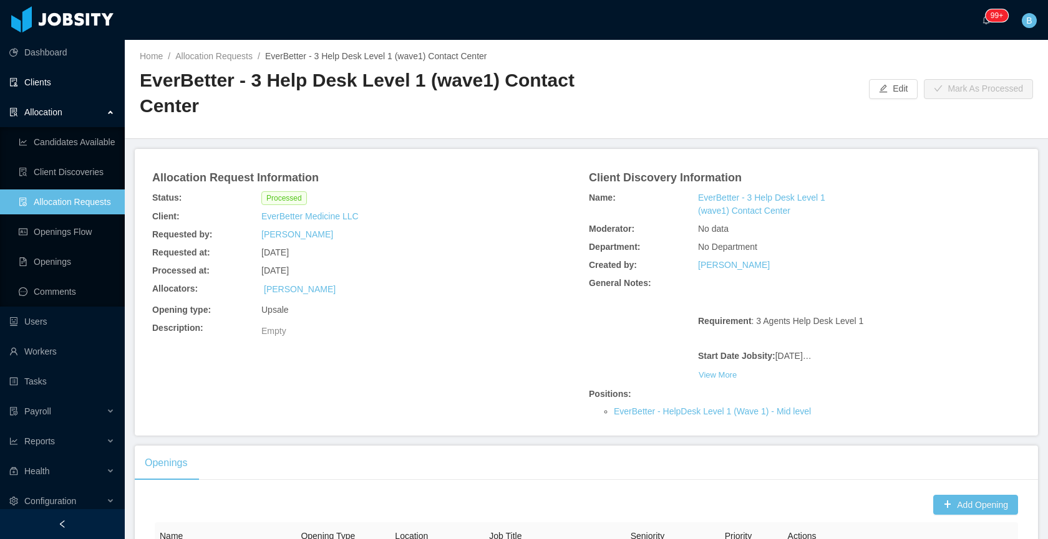
click at [40, 80] on link "Clients" at bounding box center [61, 82] width 105 height 25
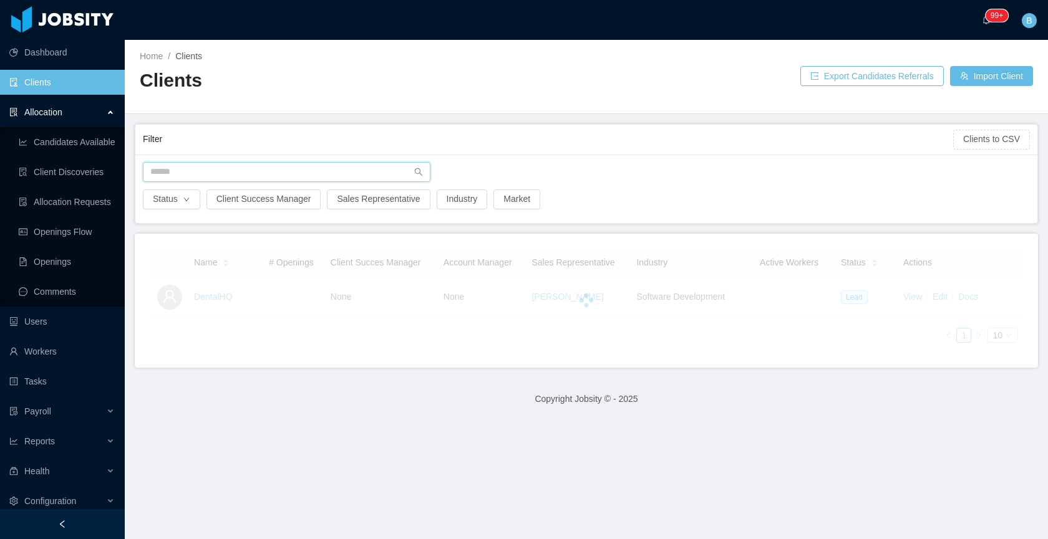
click at [271, 168] on input "text" at bounding box center [286, 172] width 287 height 20
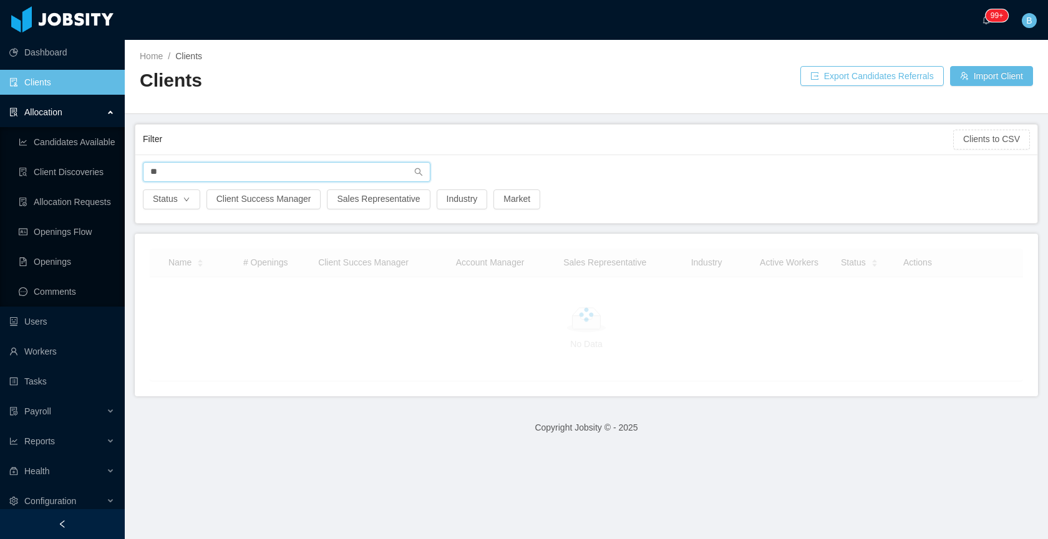
type input "*"
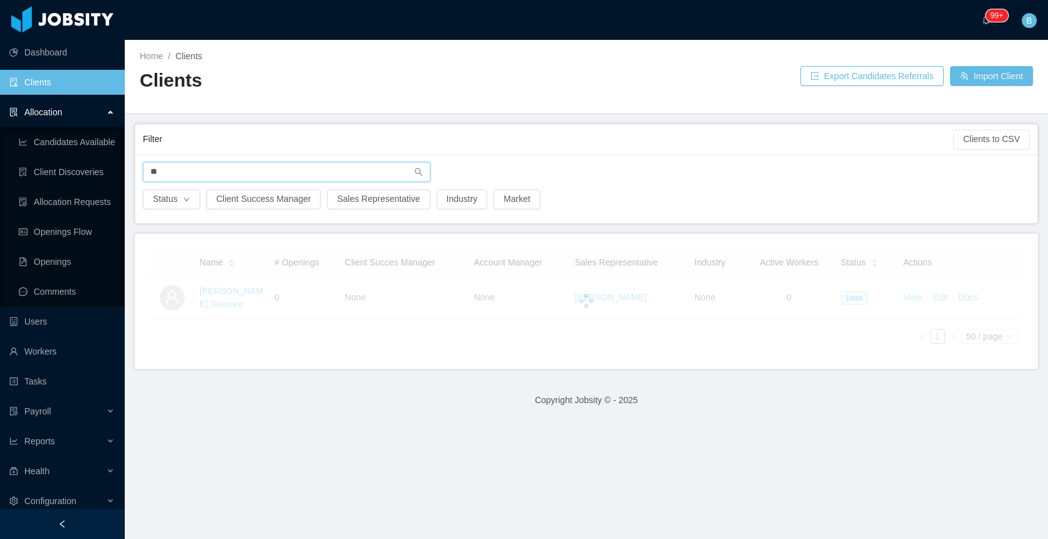
type input "*"
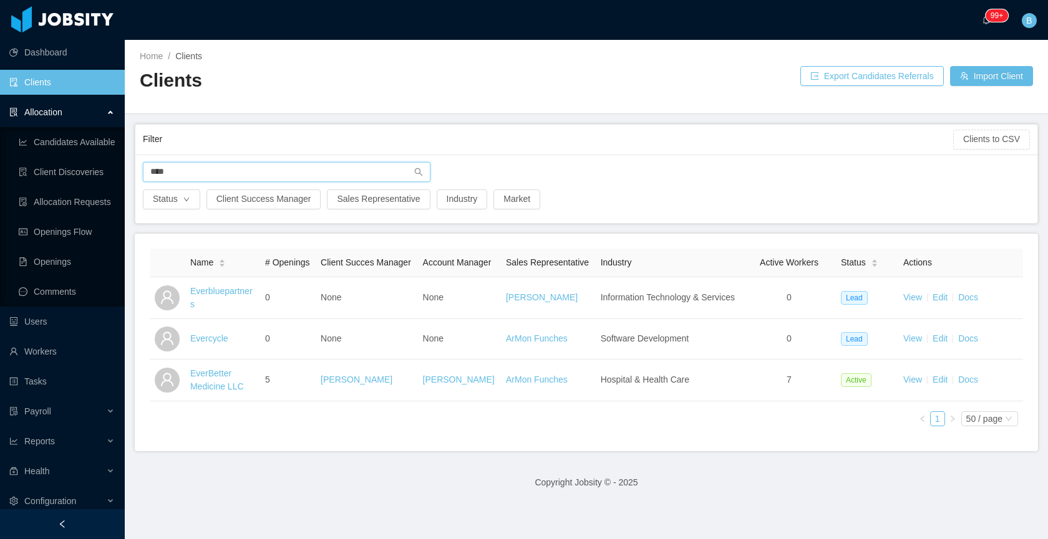
type input "****"
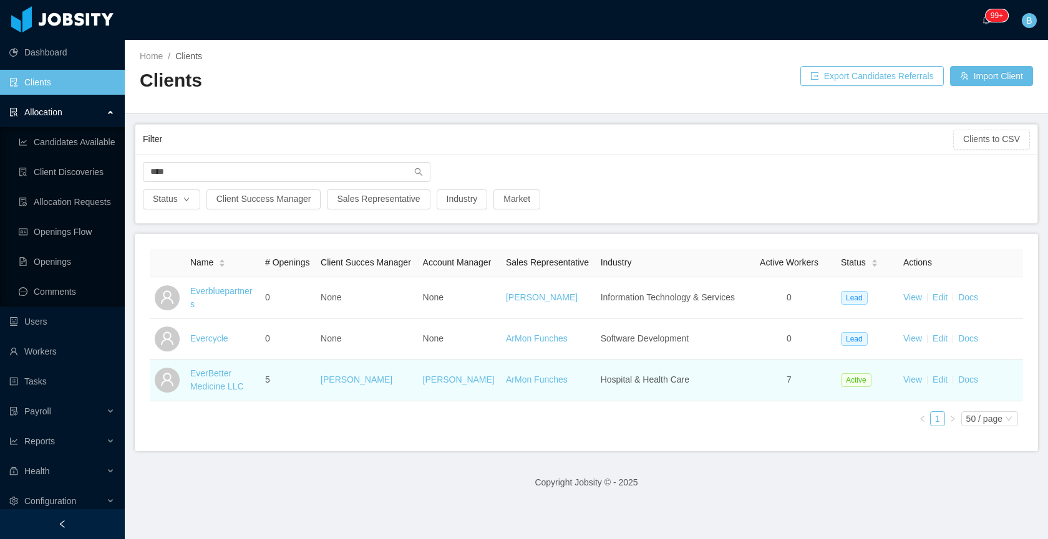
click at [922, 395] on td "View Edit Docs" at bounding box center [960, 381] width 125 height 42
click at [932, 385] on link "Edit" at bounding box center [939, 380] width 15 height 10
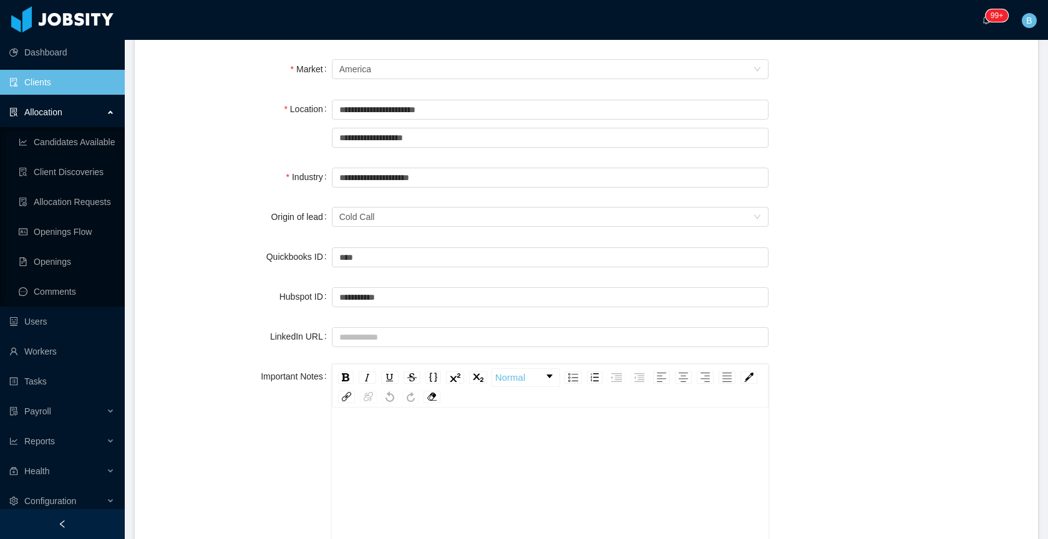
scroll to position [531, 0]
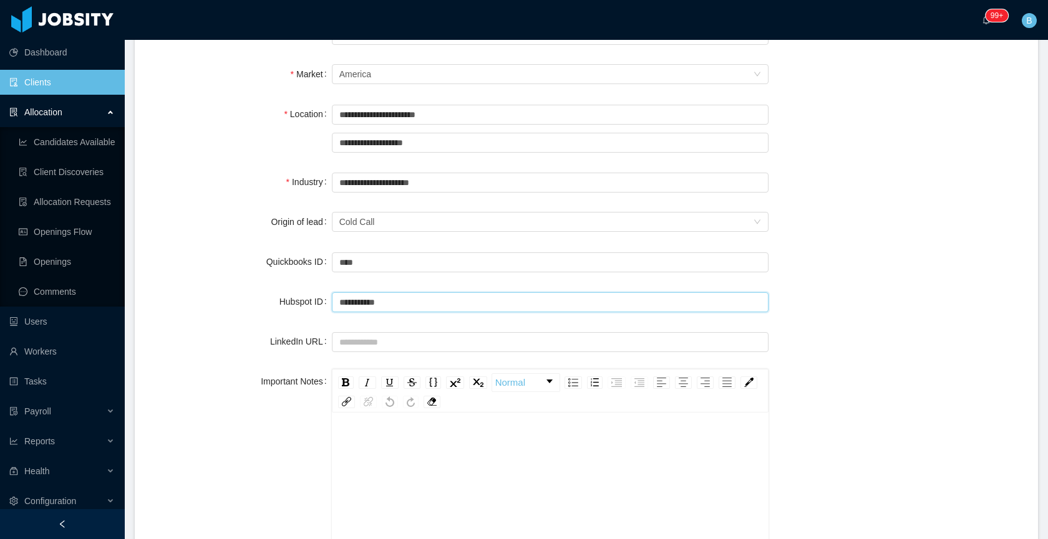
drag, startPoint x: 452, startPoint y: 299, endPoint x: 284, endPoint y: 294, distance: 167.8
click at [285, 294] on div "**********" at bounding box center [586, 301] width 873 height 25
paste input "text"
type input "**********"
drag, startPoint x: 865, startPoint y: 268, endPoint x: 878, endPoint y: 263, distance: 13.7
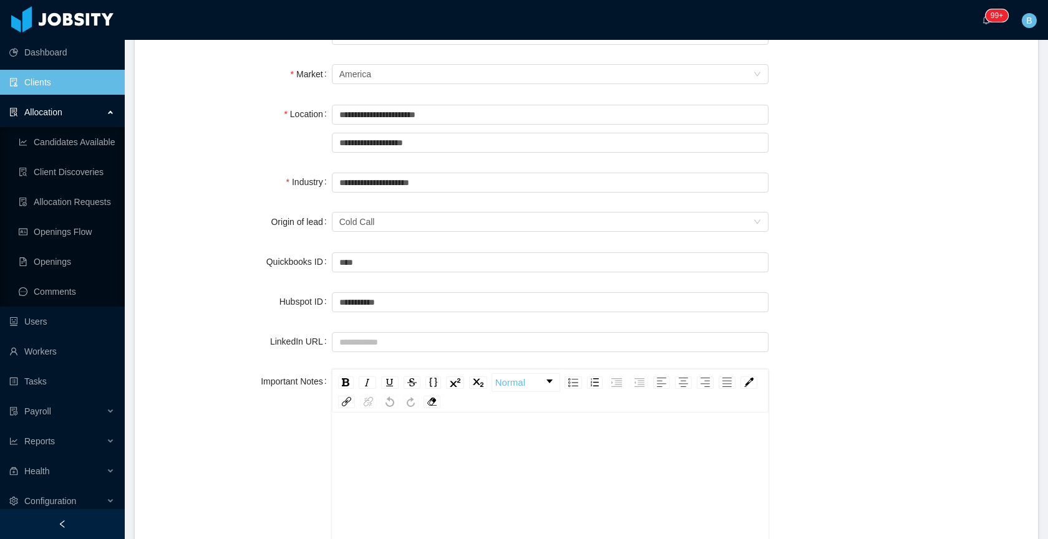
click at [867, 267] on div "Quickbooks ID ****" at bounding box center [586, 261] width 873 height 25
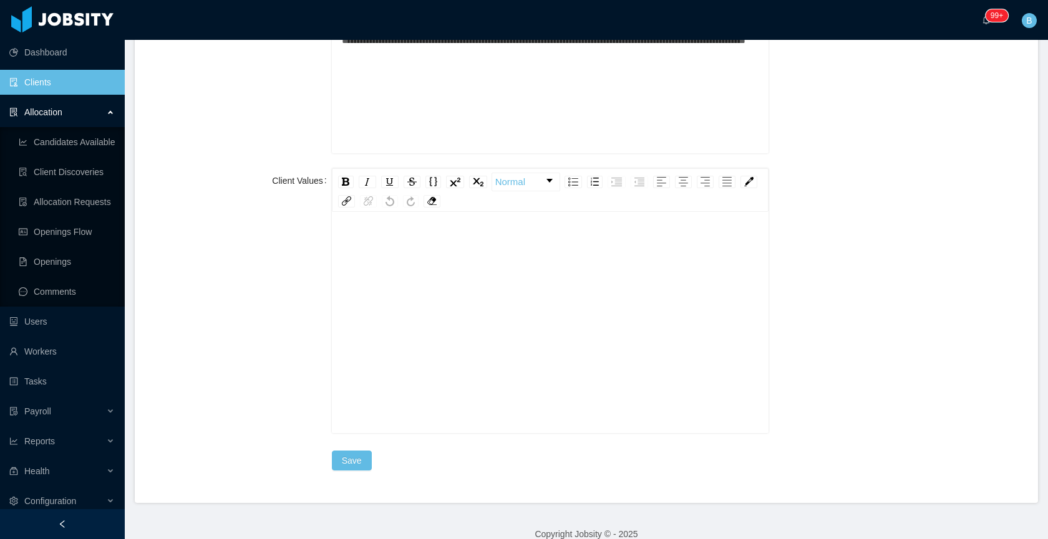
scroll to position [1412, 0]
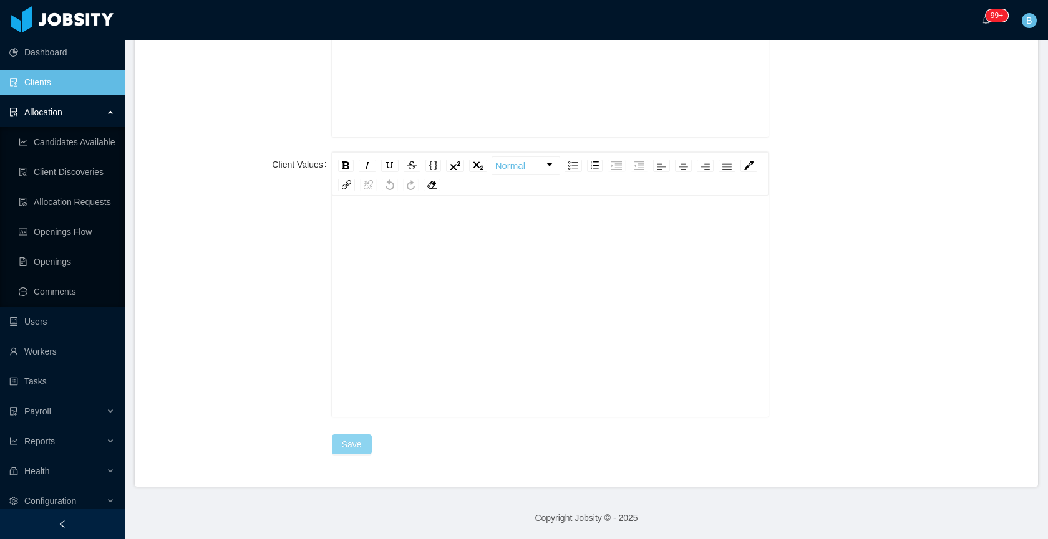
click at [347, 446] on button "Save" at bounding box center [352, 445] width 40 height 20
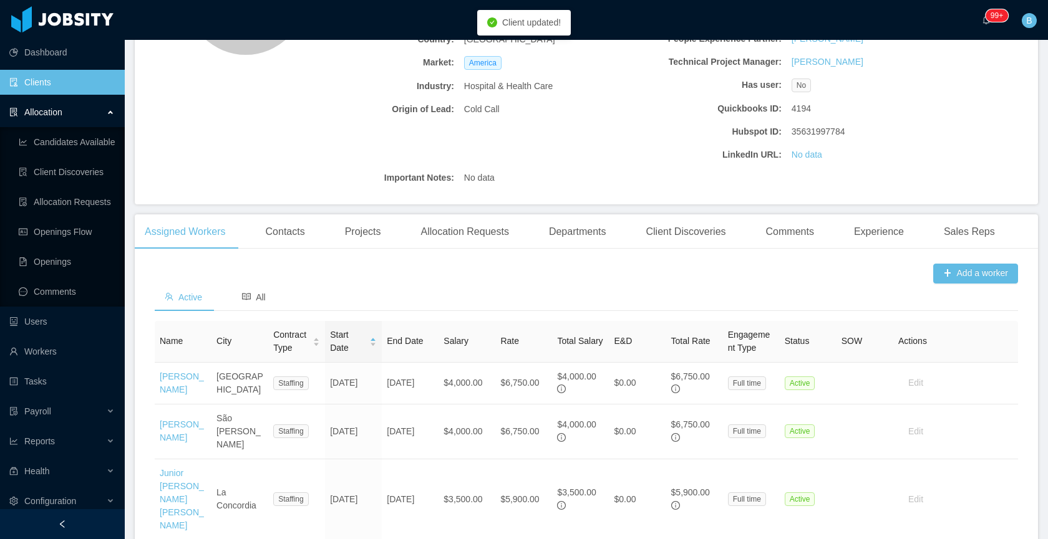
scroll to position [541, 0]
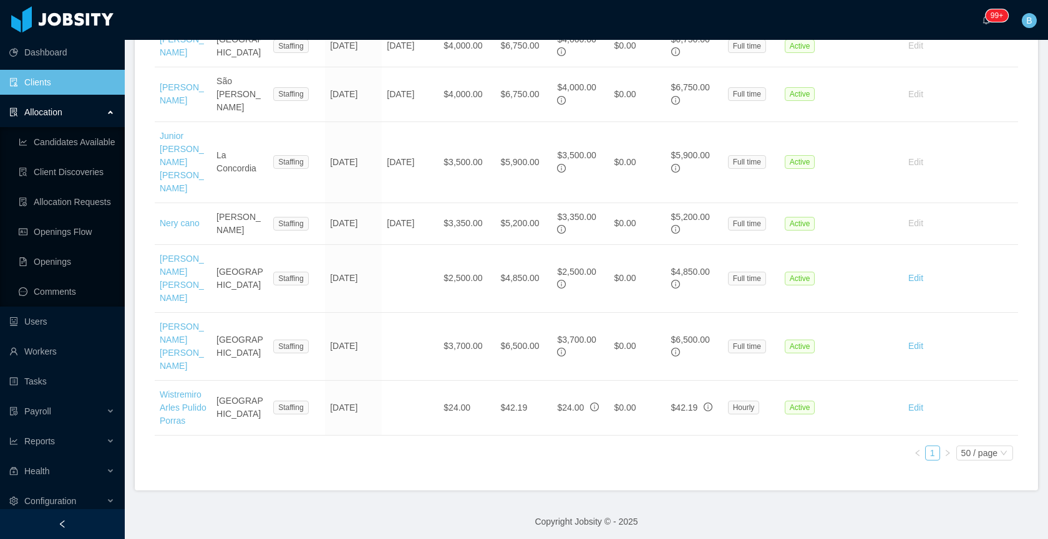
drag, startPoint x: 654, startPoint y: 466, endPoint x: 645, endPoint y: 457, distance: 13.2
click at [653, 463] on div "Add a worker Active All Name City Contract Type Start Date End Date Salary Rate…" at bounding box center [586, 205] width 903 height 569
click at [1036, 110] on section "··· 99+ ··· B ··· Home / Clients / EverBetter Medicine LLC / EverBetter Medicin…" at bounding box center [586, 269] width 923 height 539
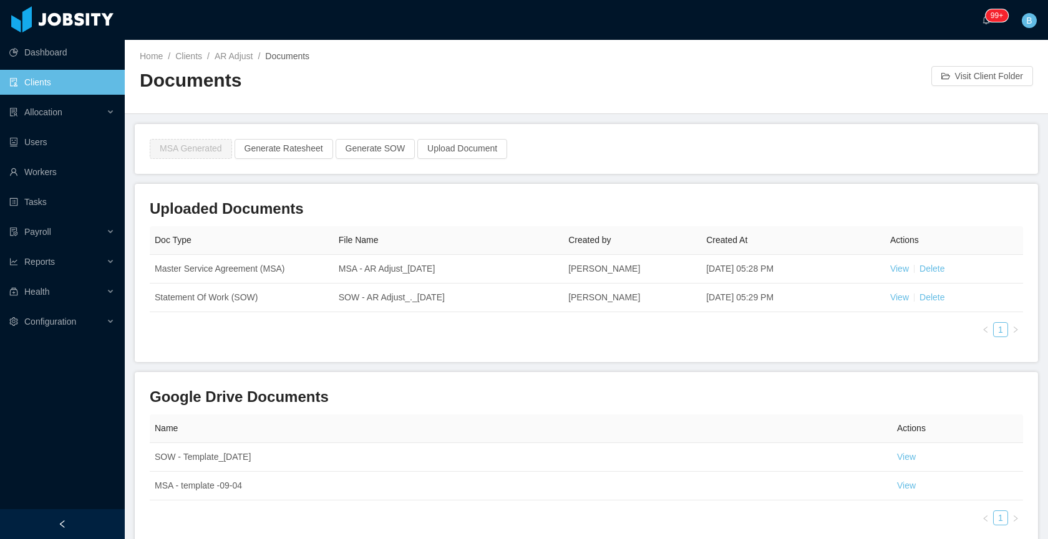
click at [769, 79] on div at bounding box center [758, 76] width 345 height 20
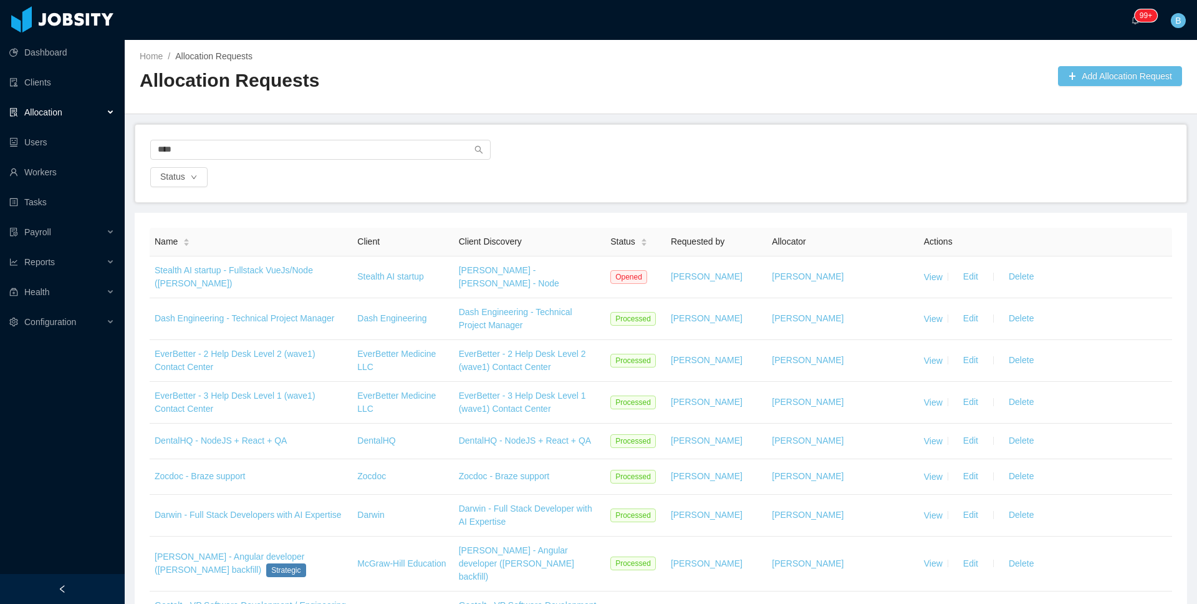
click at [41, 114] on span "Allocation" at bounding box center [43, 112] width 38 height 10
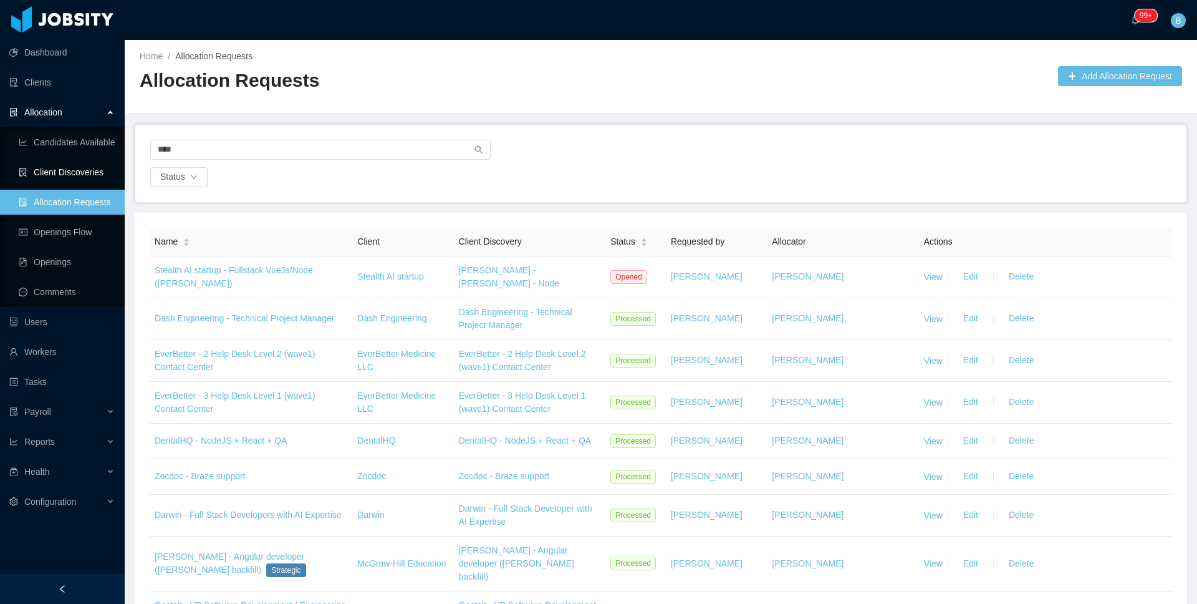
click at [60, 163] on link "Client Discoveries" at bounding box center [67, 172] width 96 height 25
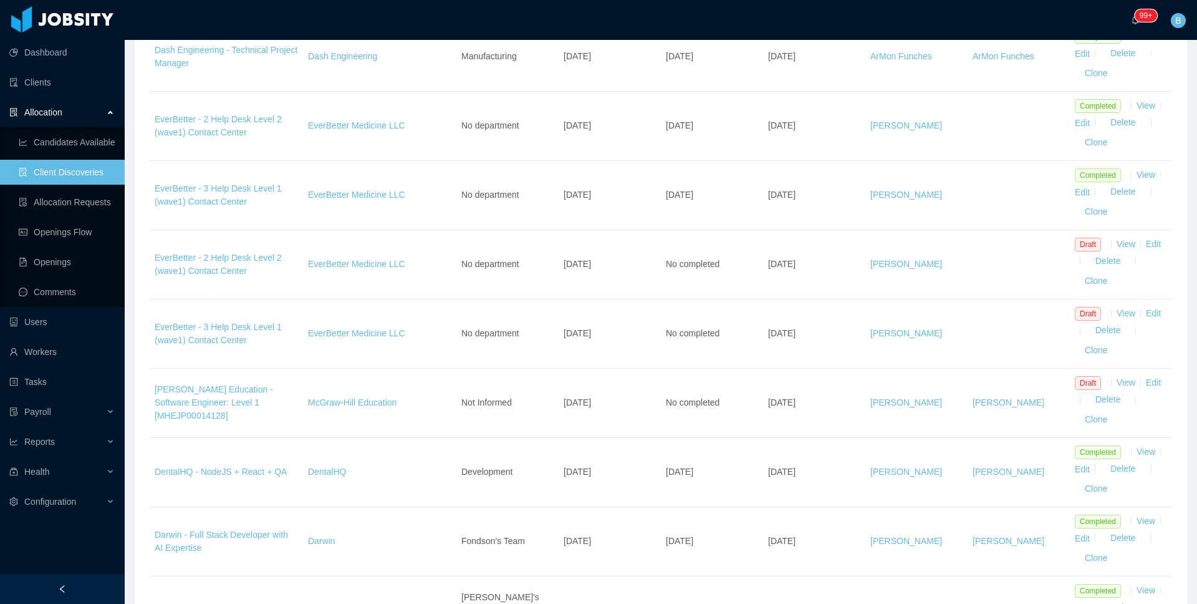
scroll to position [320, 0]
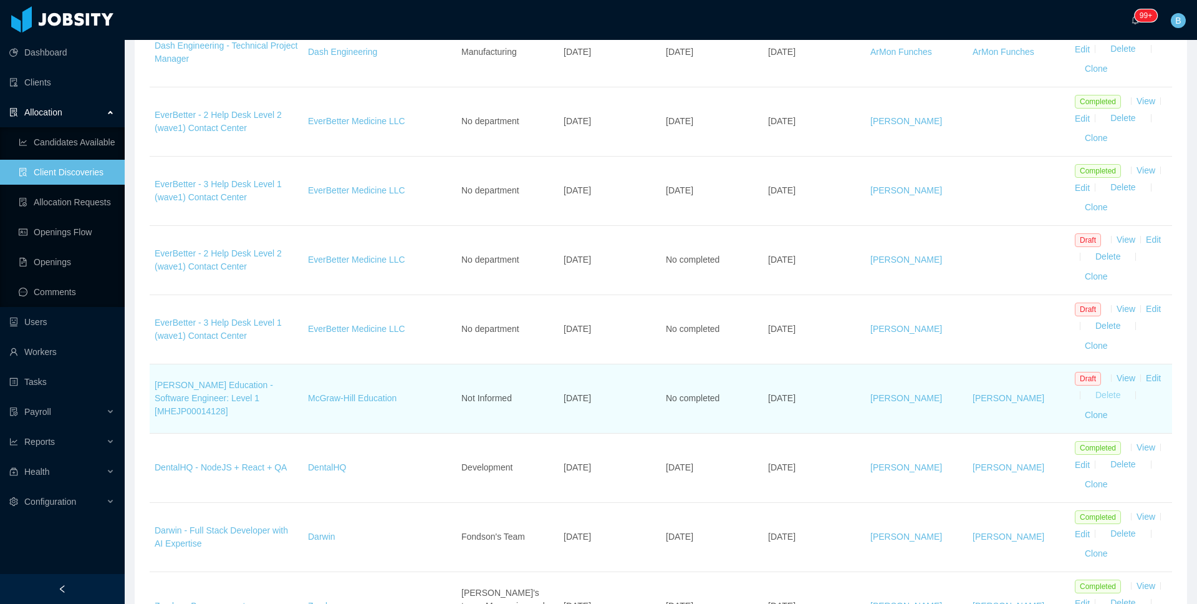
click at [1047, 400] on button "Delete" at bounding box center [1108, 395] width 45 height 20
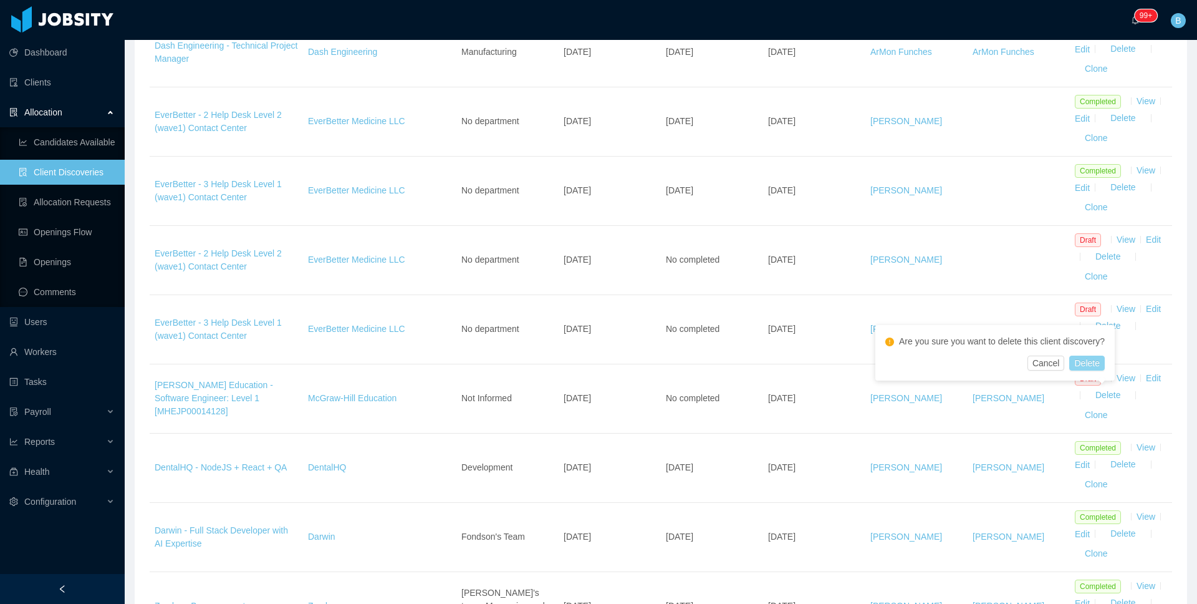
click at [1047, 361] on button "Delete" at bounding box center [1086, 362] width 35 height 15
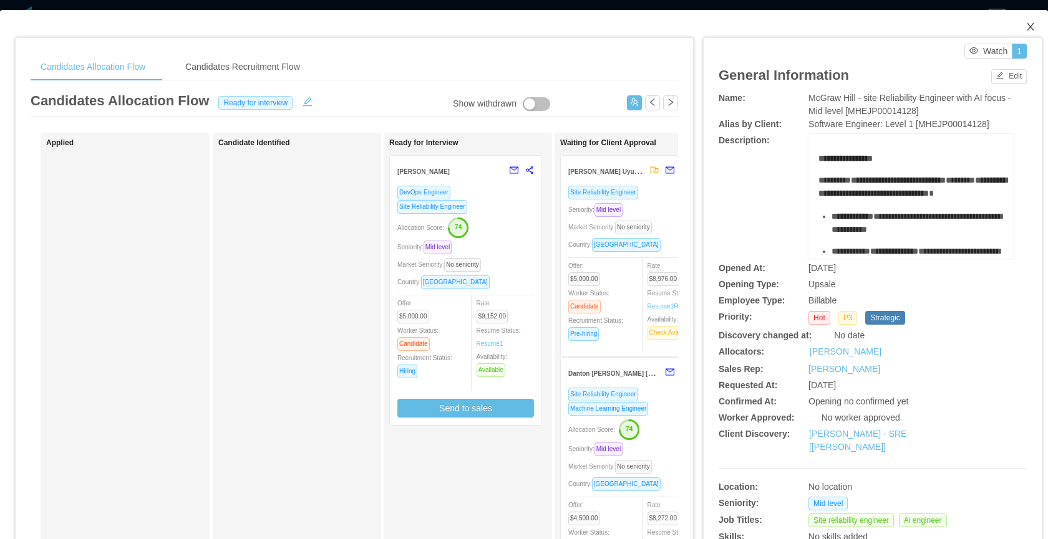
drag, startPoint x: 1020, startPoint y: 29, endPoint x: 993, endPoint y: 171, distance: 145.3
click at [1025, 30] on icon "icon: close" at bounding box center [1030, 27] width 10 height 10
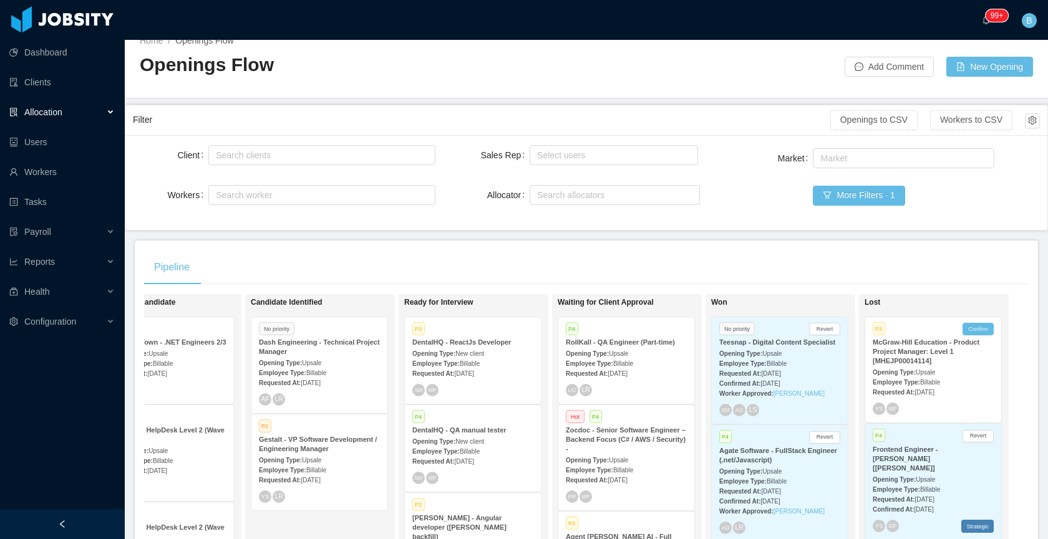
scroll to position [10, 0]
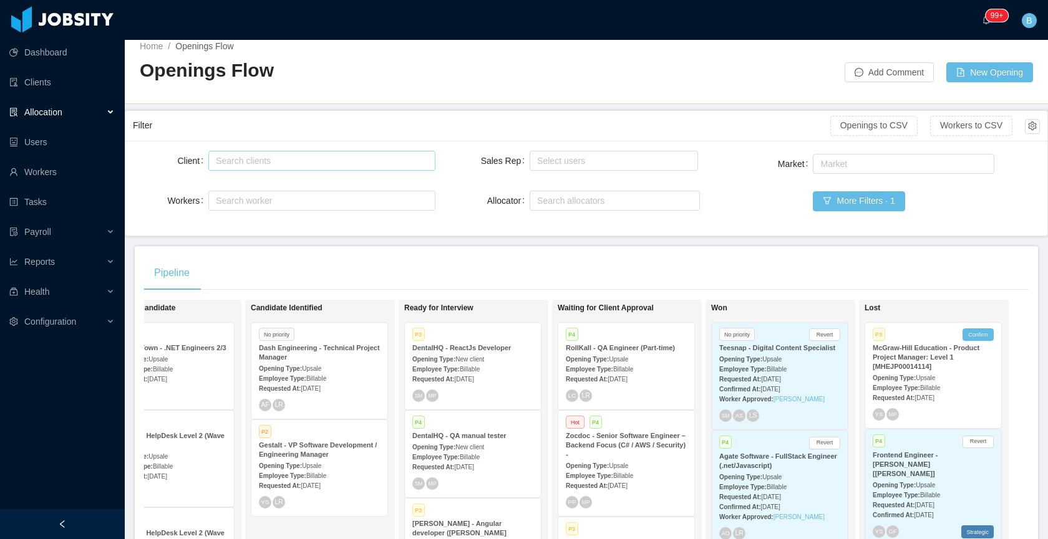
click at [251, 158] on div "Search clients" at bounding box center [319, 161] width 206 height 12
type input "*****"
drag, startPoint x: 253, startPoint y: 188, endPoint x: 428, endPoint y: 246, distance: 184.8
click at [253, 187] on li "McGraw-Hill Education" at bounding box center [319, 185] width 224 height 20
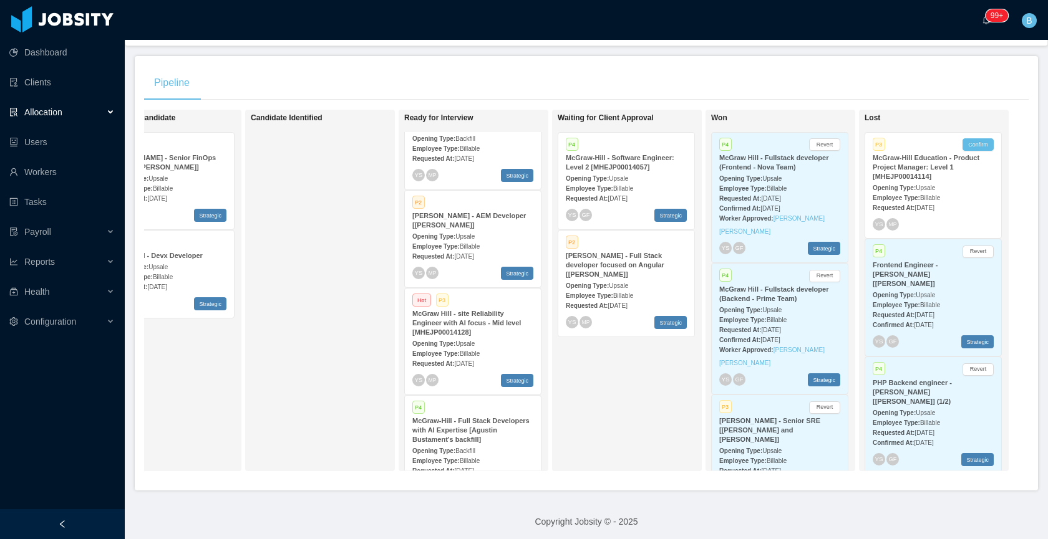
scroll to position [51, 0]
click at [486, 335] on div "Opening Type: Upsale" at bounding box center [472, 341] width 121 height 13
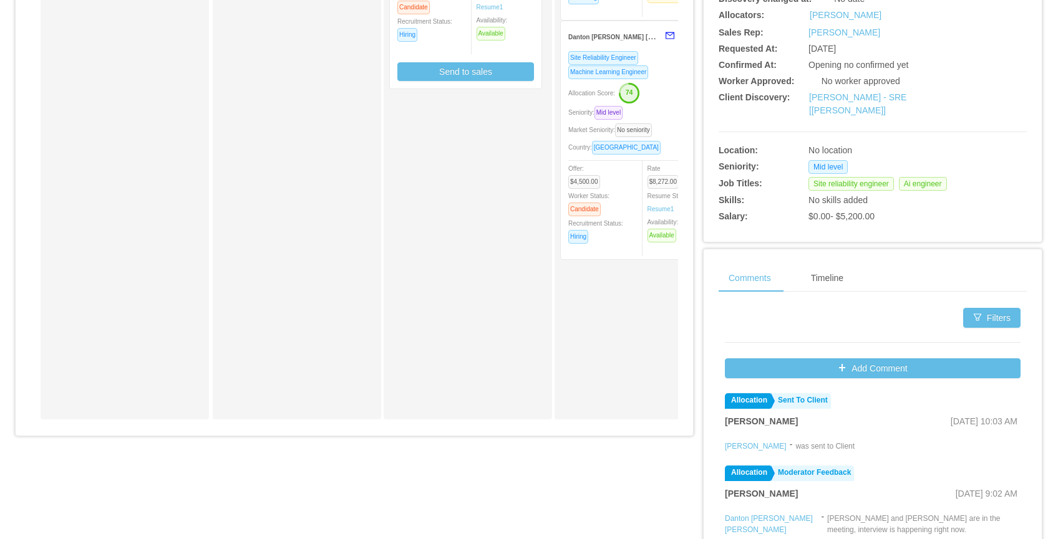
scroll to position [407, 0]
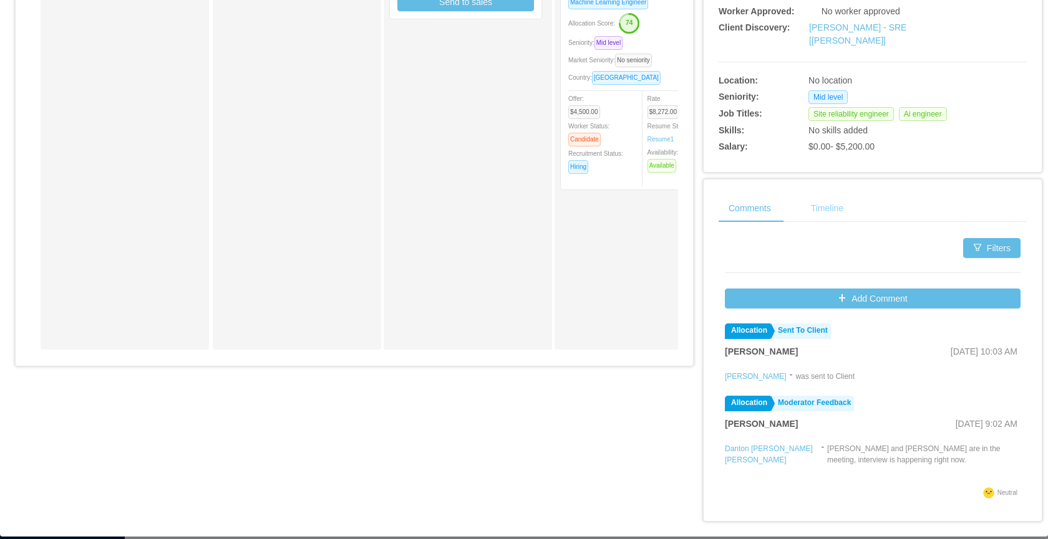
click at [837, 201] on div "Timeline" at bounding box center [827, 209] width 52 height 28
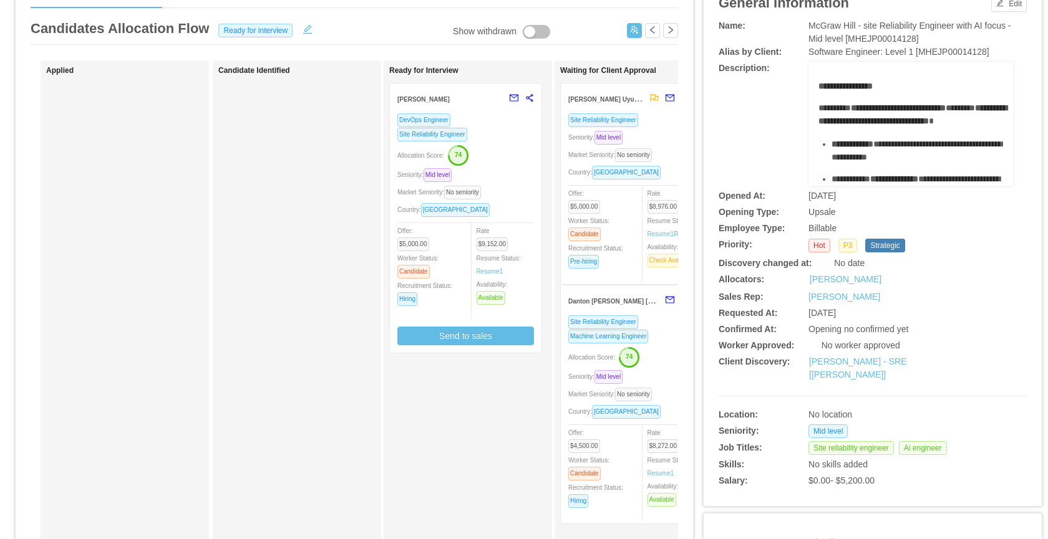
scroll to position [0, 0]
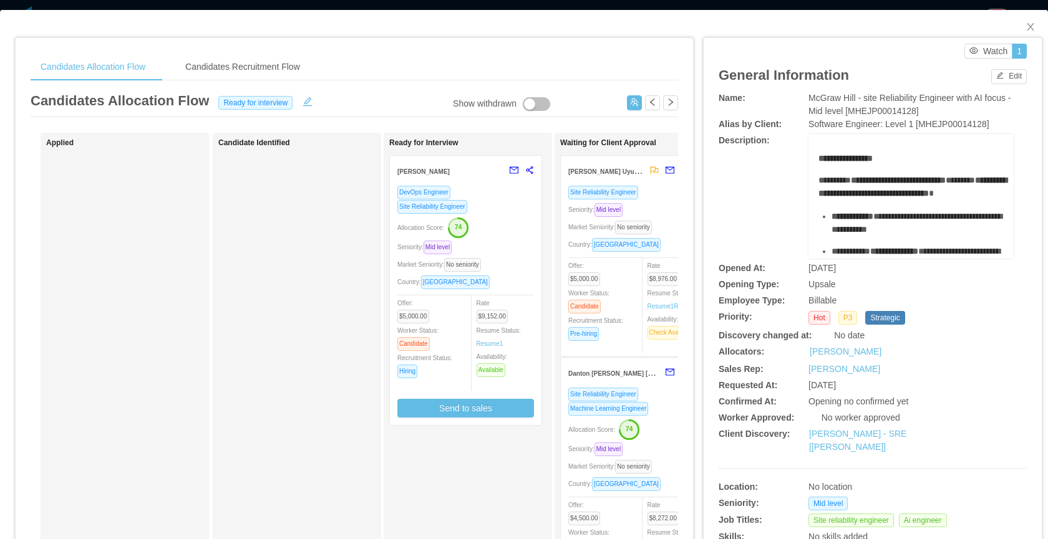
click at [568, 80] on div "Candidates Allocation Flow Candidates Recruitment Flow Candidates Allocation Fl…" at bounding box center [354, 409] width 647 height 713
drag, startPoint x: 1011, startPoint y: 34, endPoint x: 840, endPoint y: 64, distance: 174.1
click at [1013, 34] on span "Close" at bounding box center [1030, 27] width 35 height 35
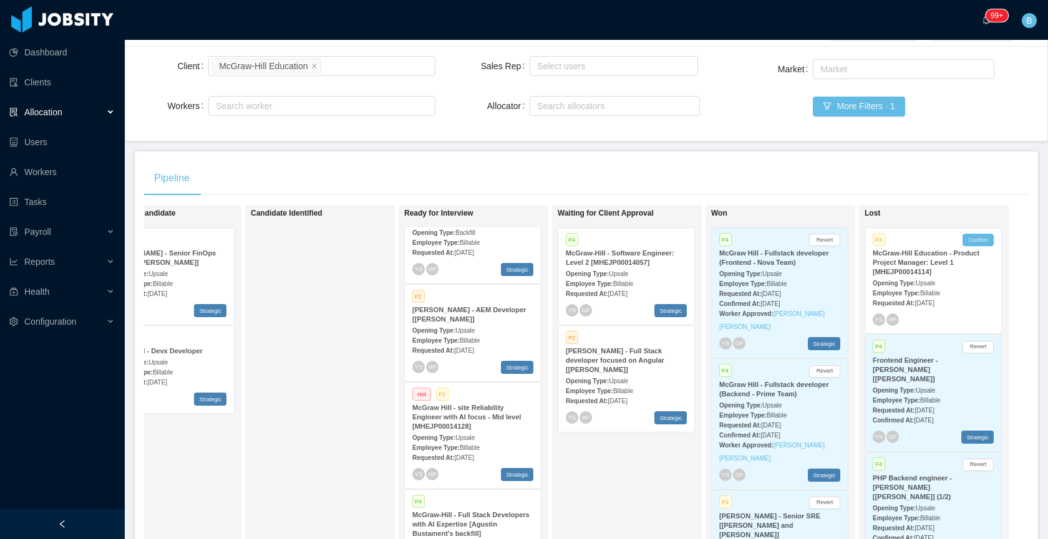
scroll to position [32, 0]
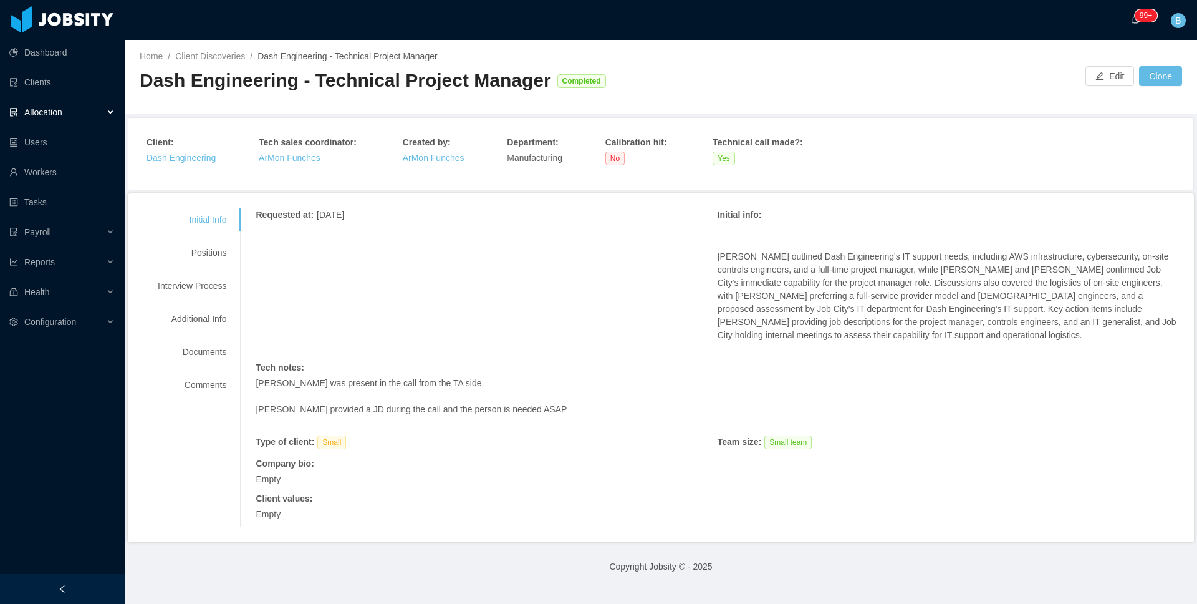
click at [57, 115] on span "Allocation" at bounding box center [43, 112] width 38 height 10
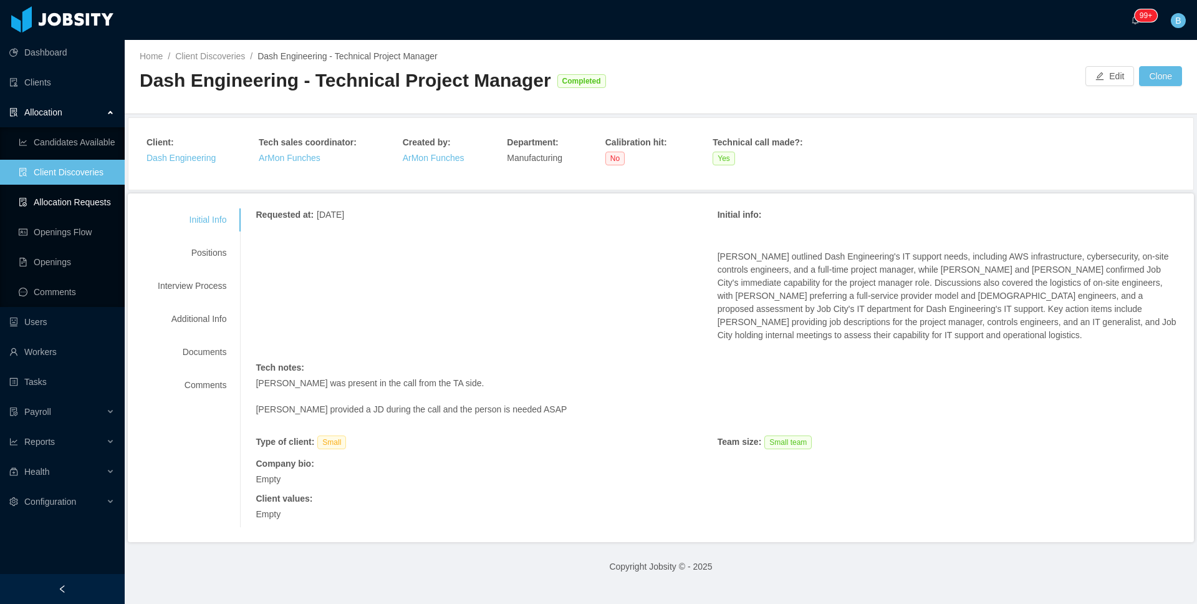
click at [69, 173] on link "Client Discoveries" at bounding box center [67, 172] width 96 height 25
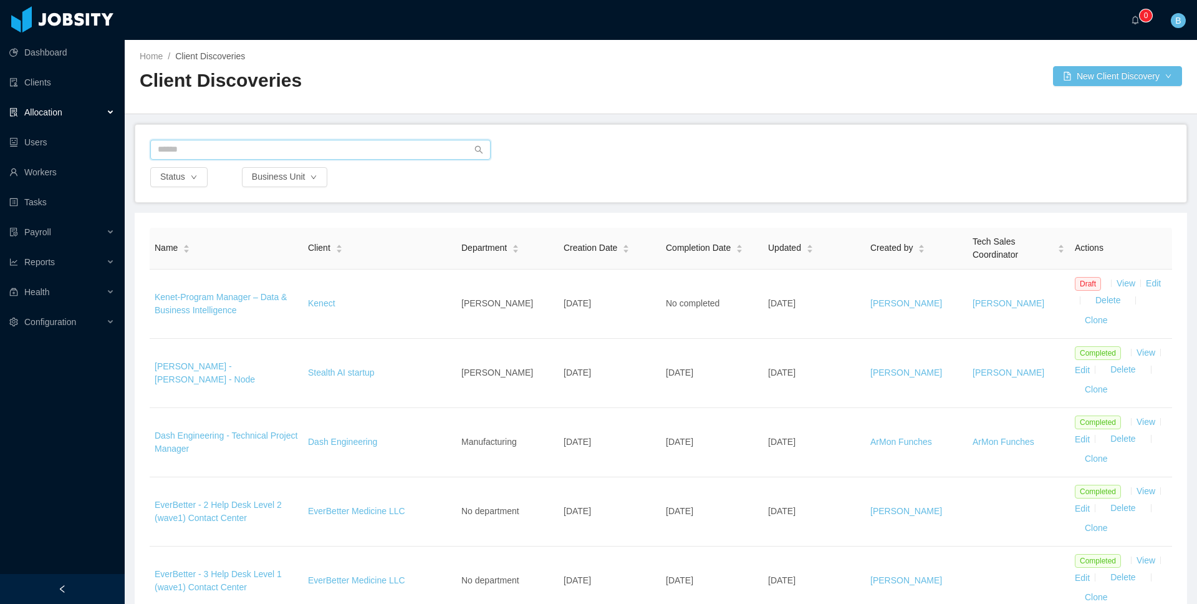
click at [360, 150] on input "text" at bounding box center [320, 150] width 340 height 20
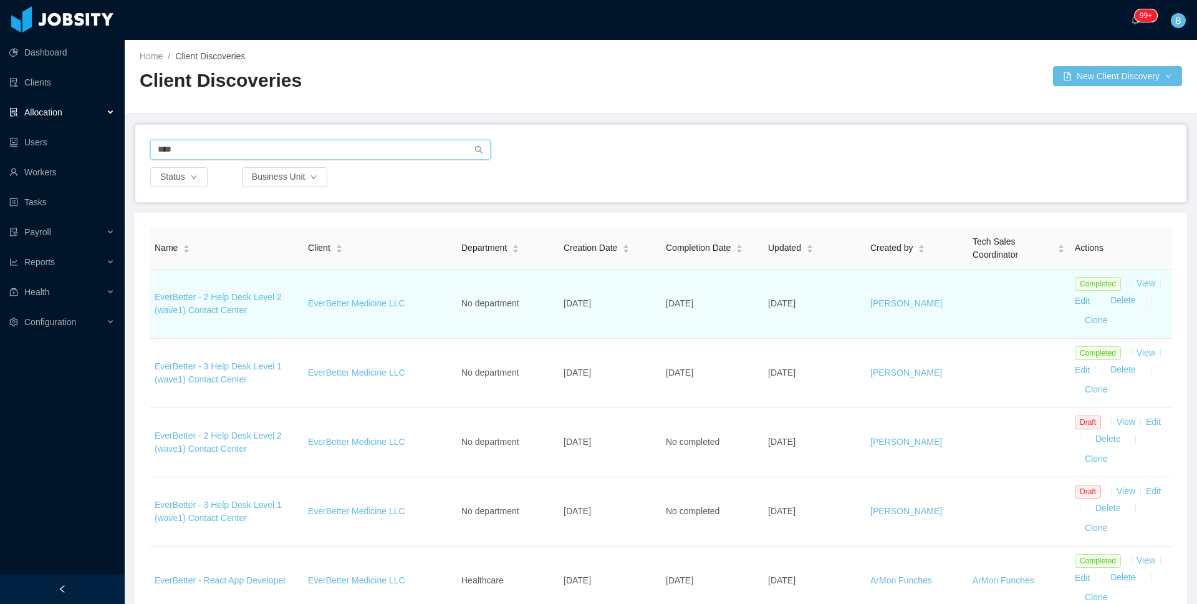
type input "****"
click at [233, 304] on td "EverBetter - 2 Help Desk Level 2 (wave1) Contact Center" at bounding box center [226, 303] width 153 height 69
click at [259, 296] on link "EverBetter - 2 Help Desk Level 2 (wave1) Contact Center" at bounding box center [218, 303] width 127 height 23
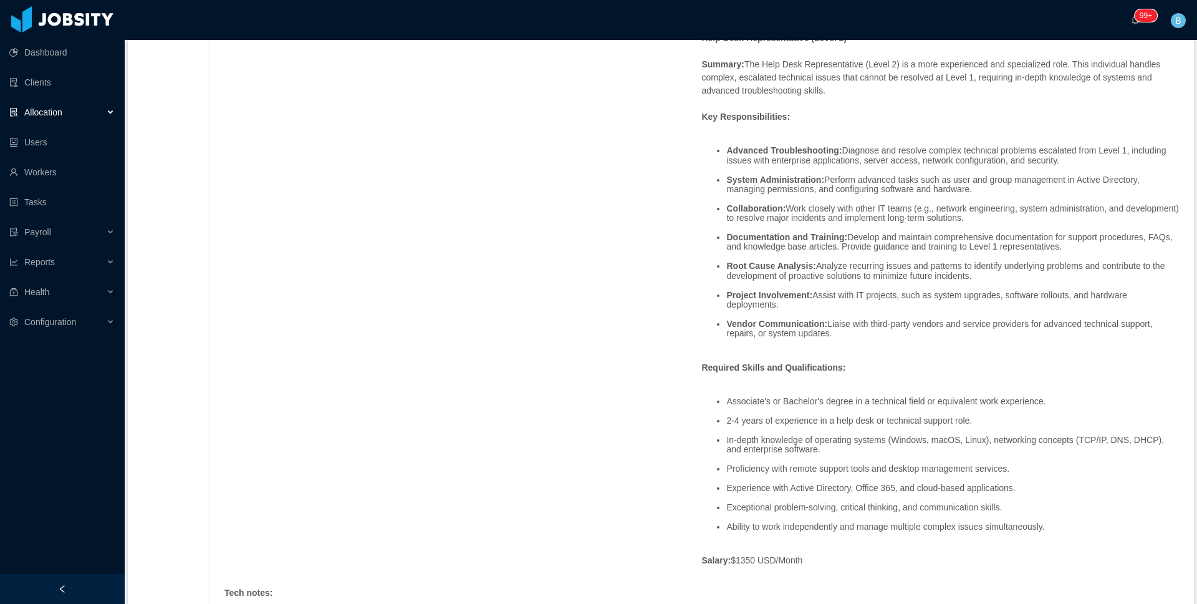
scroll to position [531, 0]
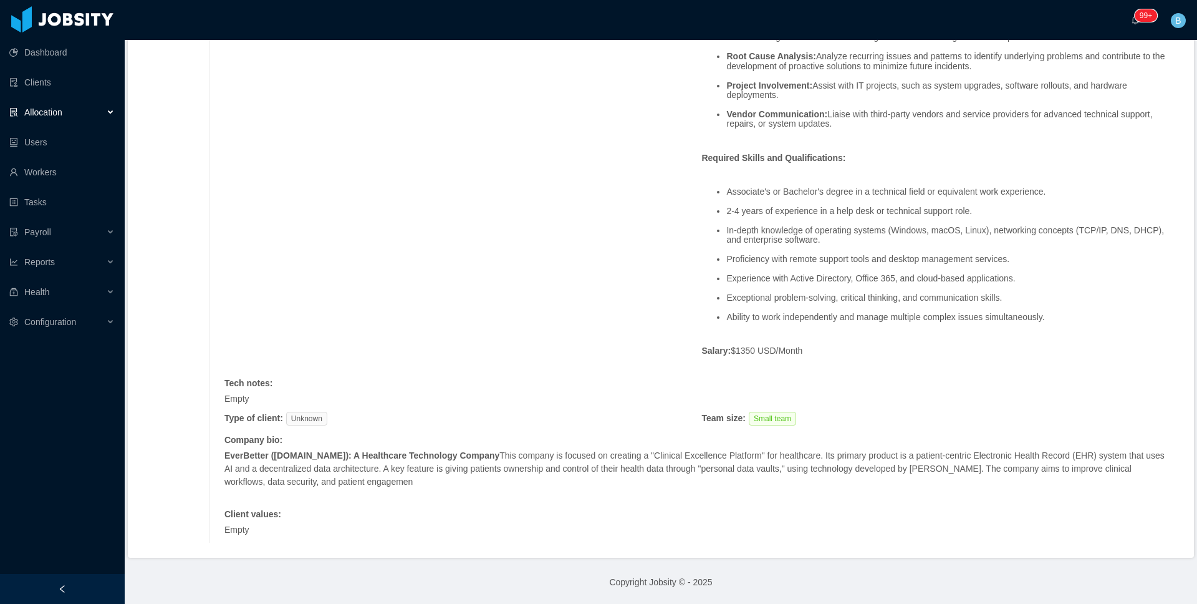
click at [501, 263] on div "Requested at : [DATE] Initial info : Requirement: 2 Help Desk Level 2 Start Dat…" at bounding box center [701, 122] width 955 height 841
click at [482, 222] on div "Requested at : [DATE] Initial info : Requirement: 2 Help Desk Level 2 Start Dat…" at bounding box center [701, 122] width 955 height 841
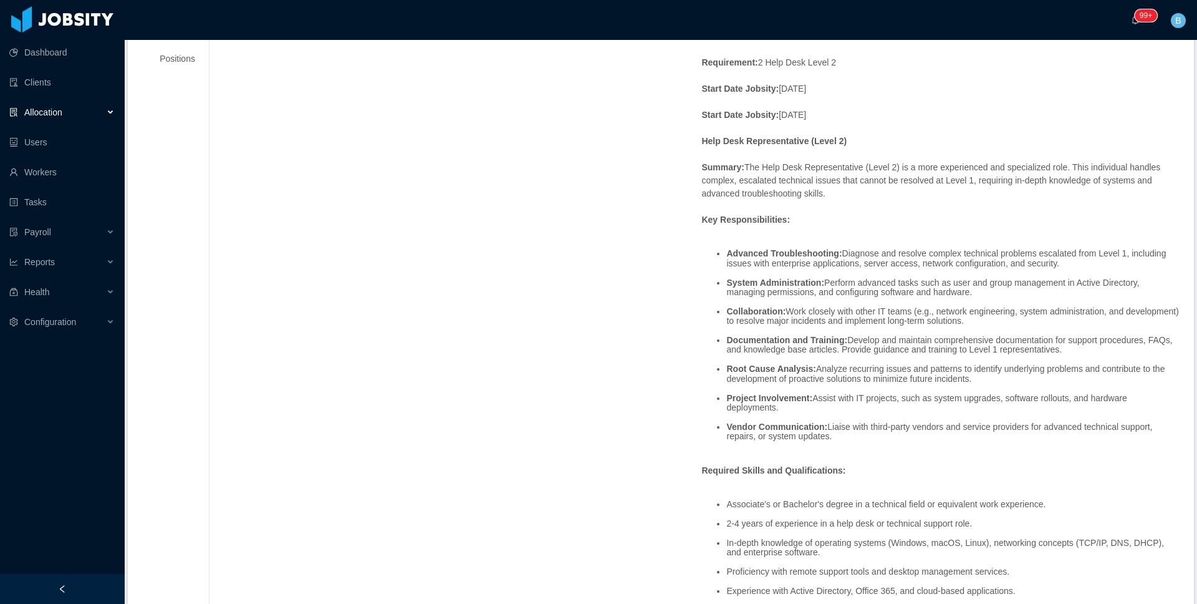
scroll to position [0, 0]
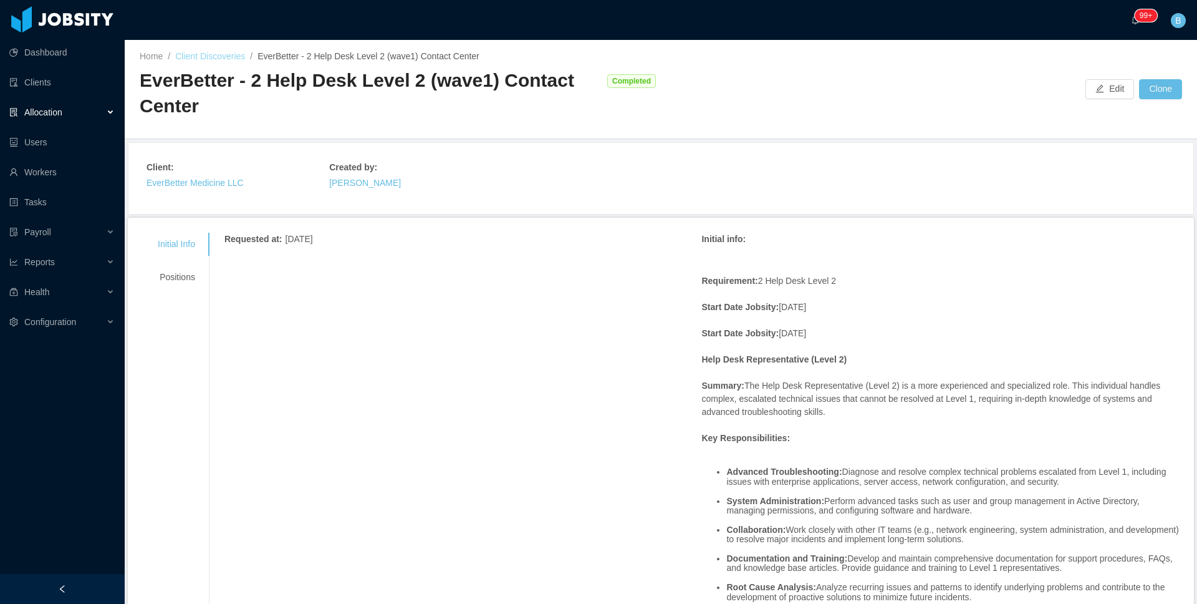
click at [219, 54] on link "Client Discoveries" at bounding box center [210, 56] width 70 height 10
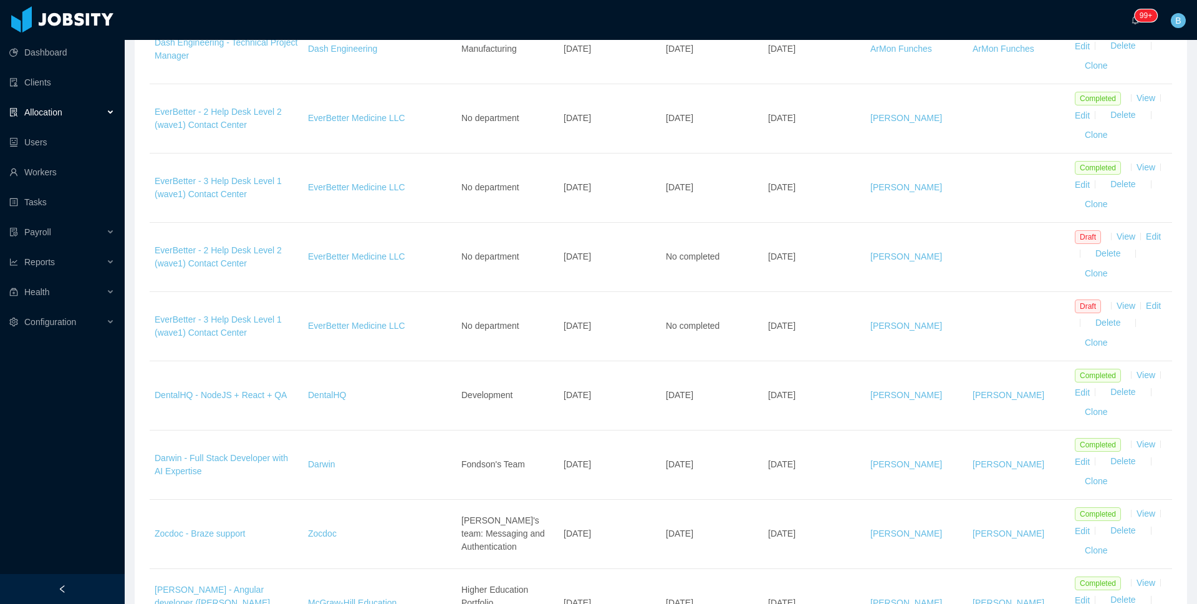
scroll to position [417, 0]
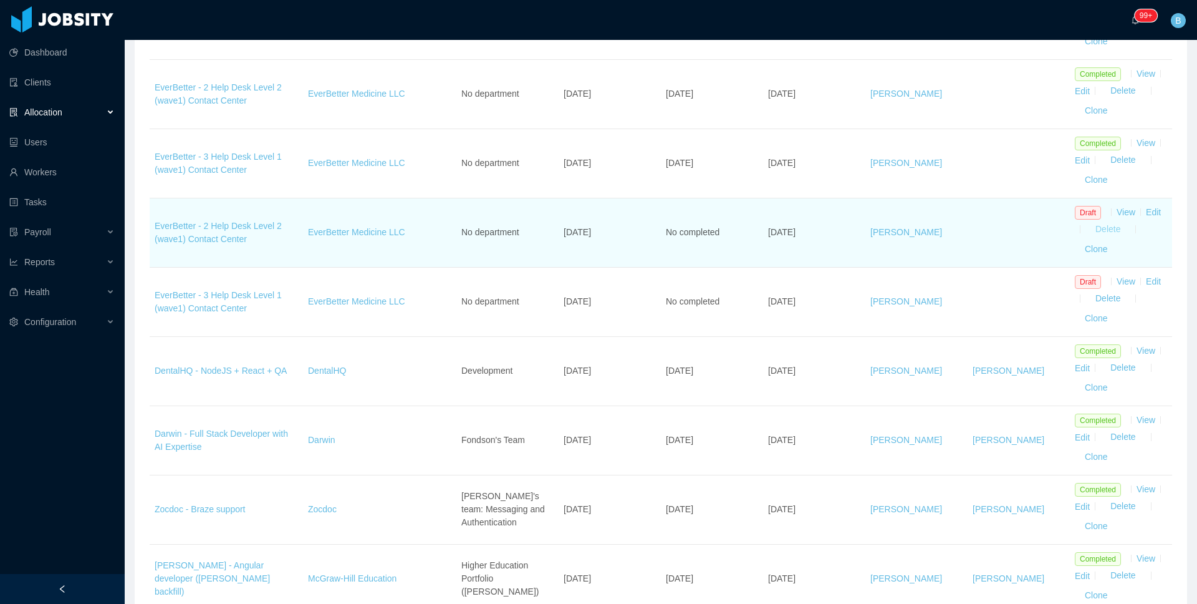
click at [1101, 233] on button "Delete" at bounding box center [1108, 229] width 45 height 20
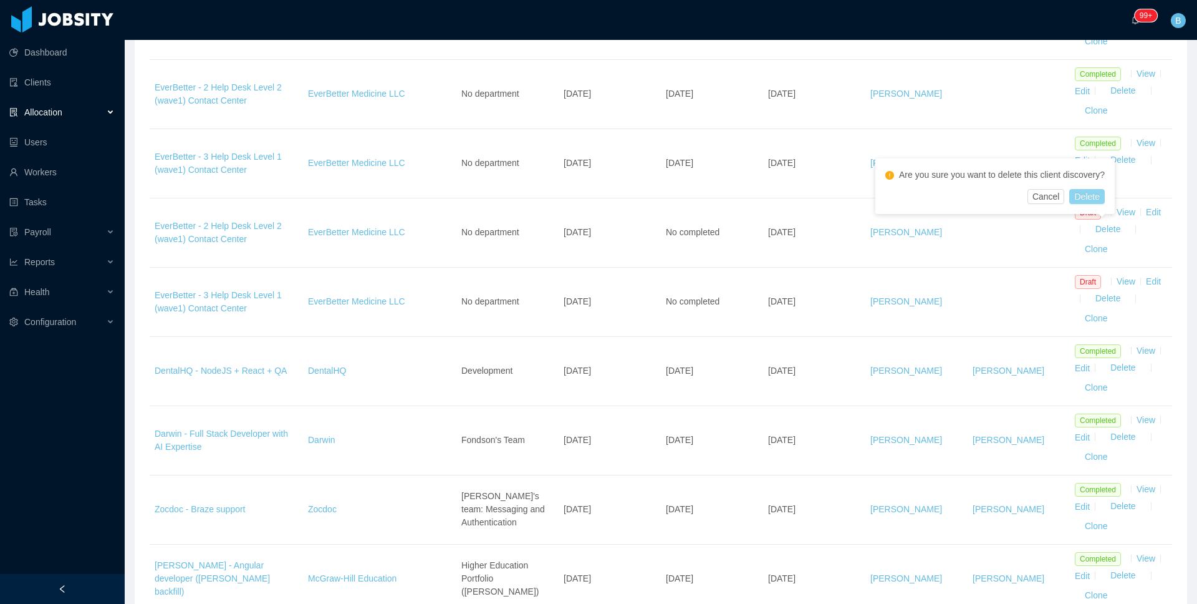
click at [1088, 196] on button "Delete" at bounding box center [1086, 196] width 35 height 15
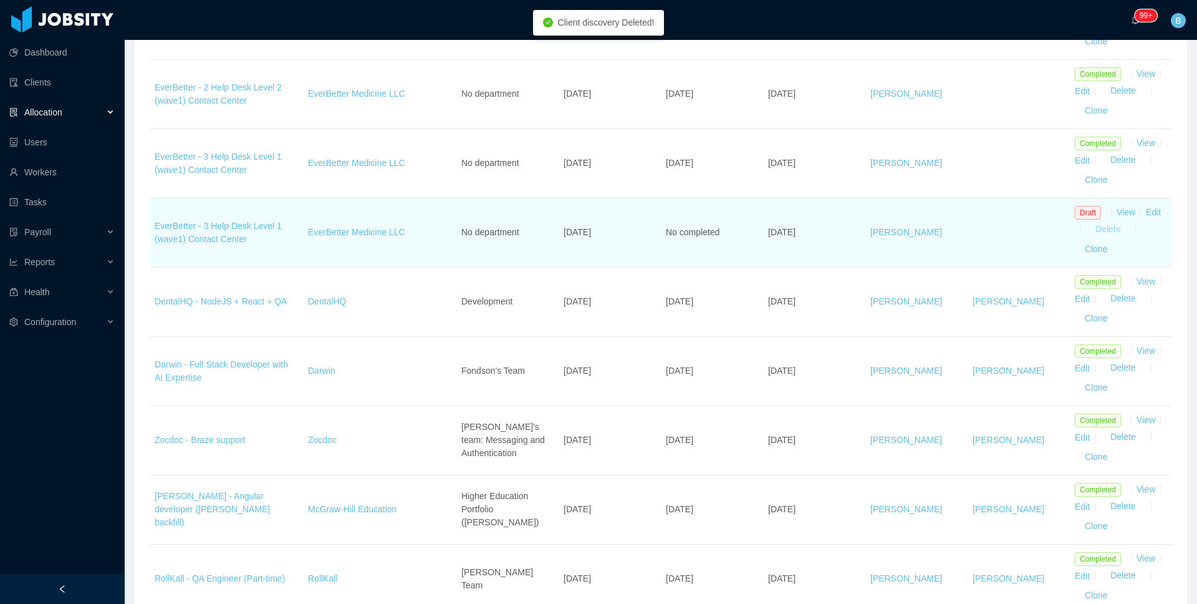
click at [1102, 230] on button "Delete" at bounding box center [1108, 229] width 45 height 20
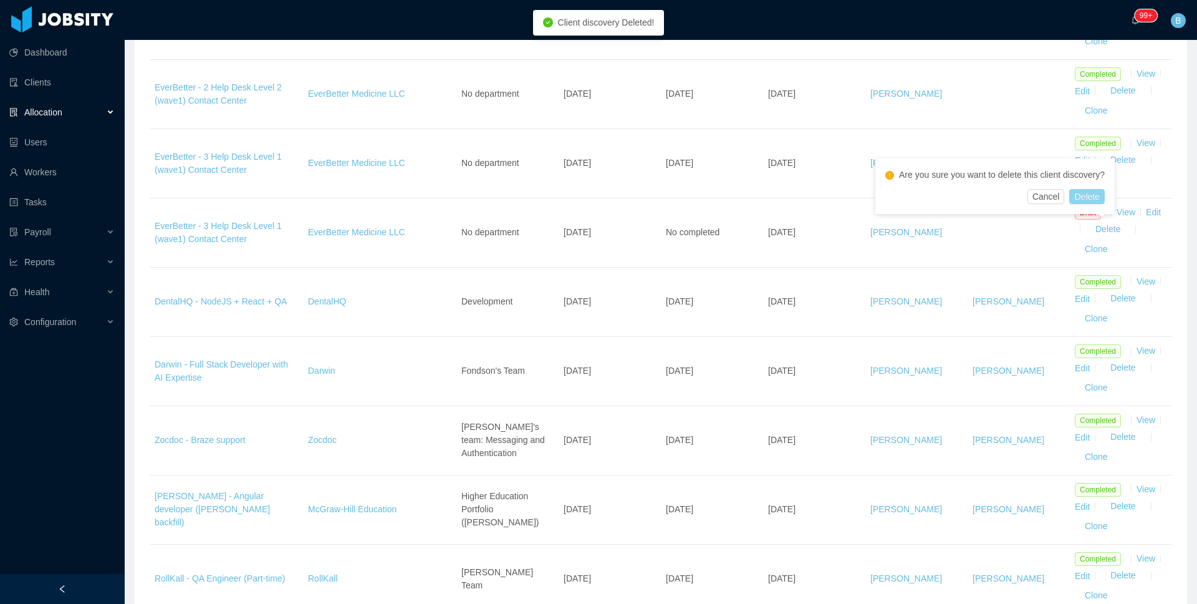
click at [1102, 199] on button "Delete" at bounding box center [1086, 196] width 35 height 15
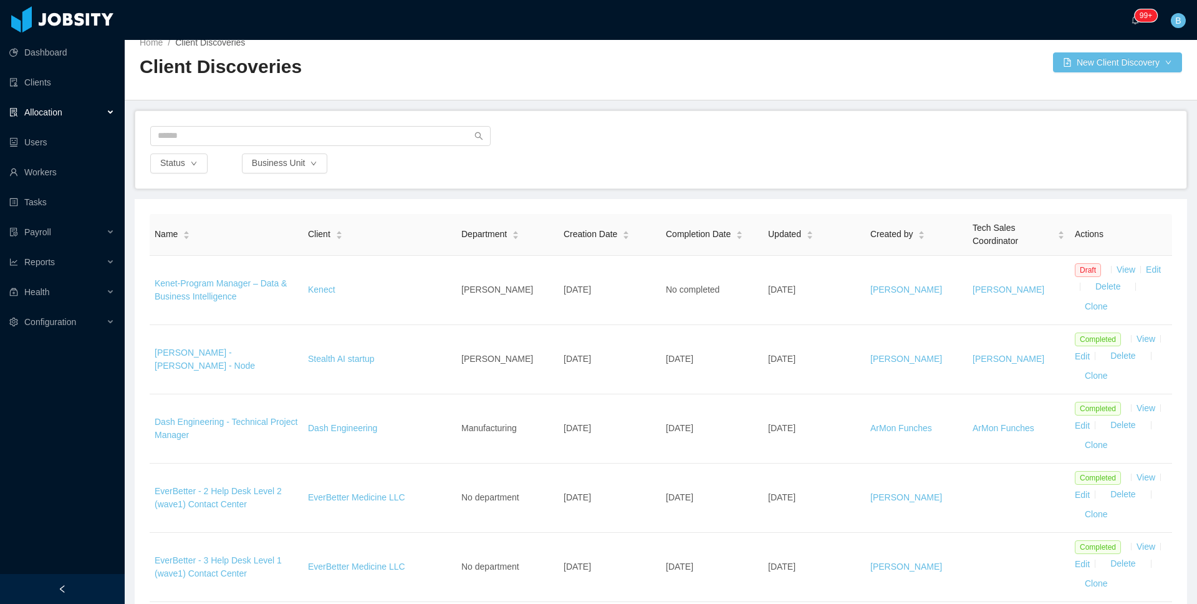
scroll to position [26, 0]
